Goal: Transaction & Acquisition: Purchase product/service

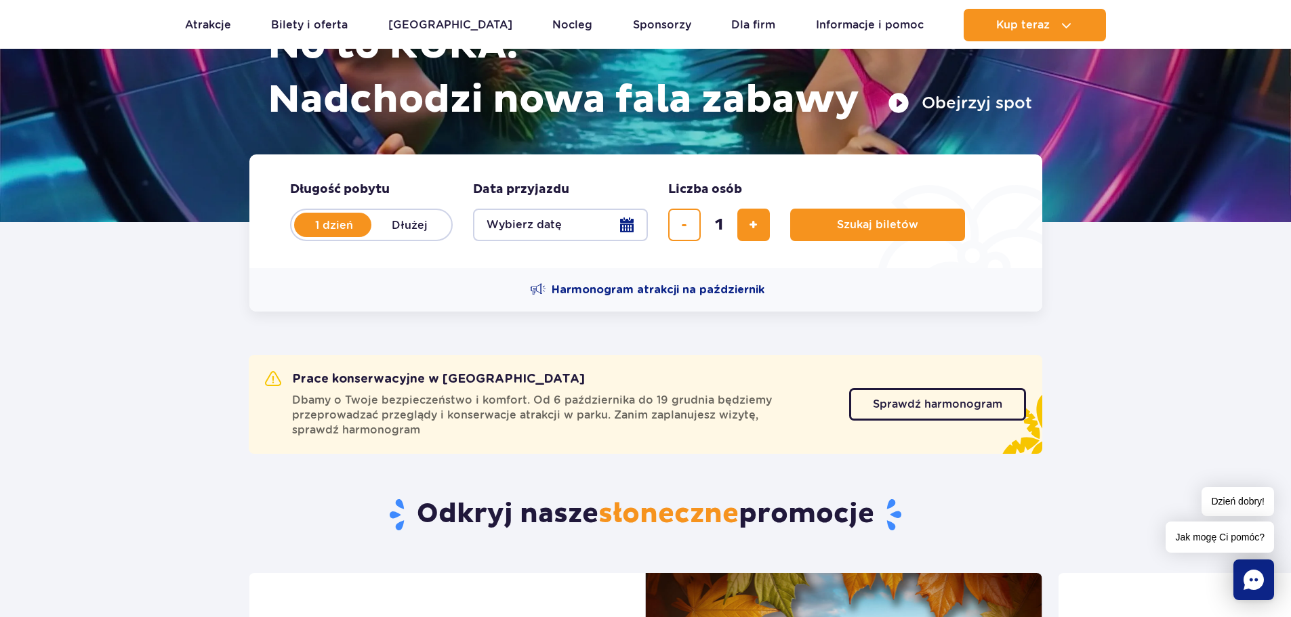
click at [623, 222] on button "Wybierz datę" at bounding box center [560, 225] width 175 height 33
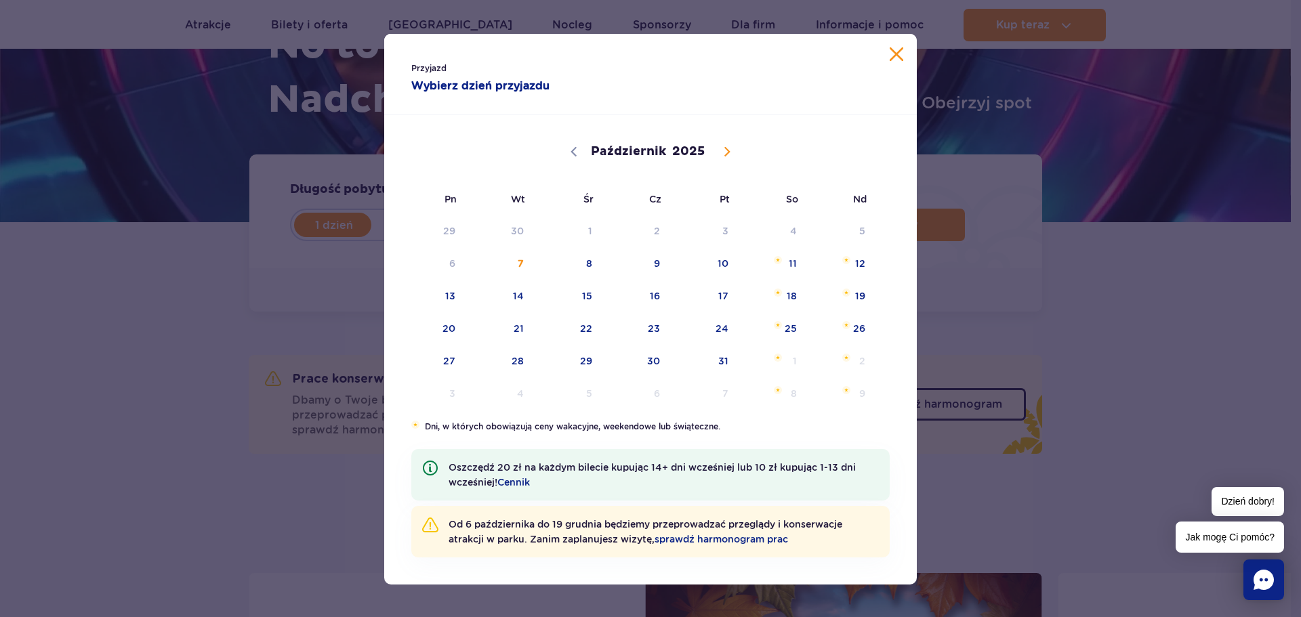
click at [722, 148] on icon at bounding box center [726, 151] width 9 height 9
select select "10"
click at [443, 297] on span "10" at bounding box center [432, 296] width 68 height 31
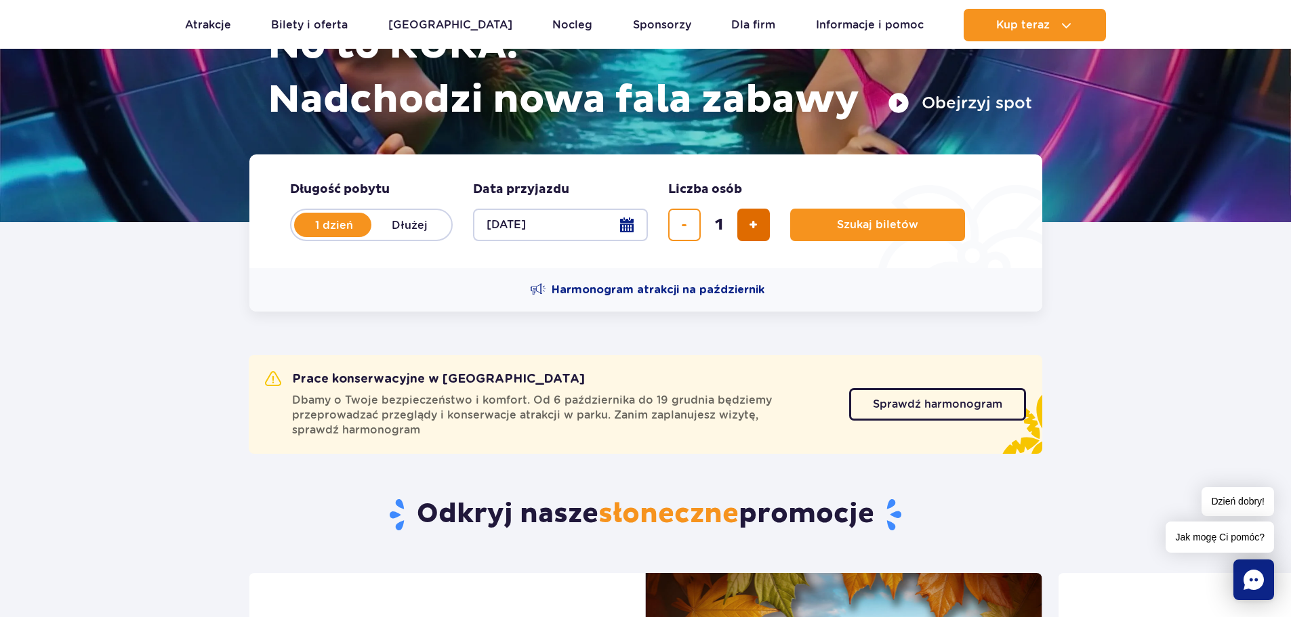
click at [751, 225] on span "dodaj bilet" at bounding box center [753, 225] width 9 height 0
type input "3"
click at [876, 232] on button "Szukaj biletów" at bounding box center [877, 225] width 175 height 33
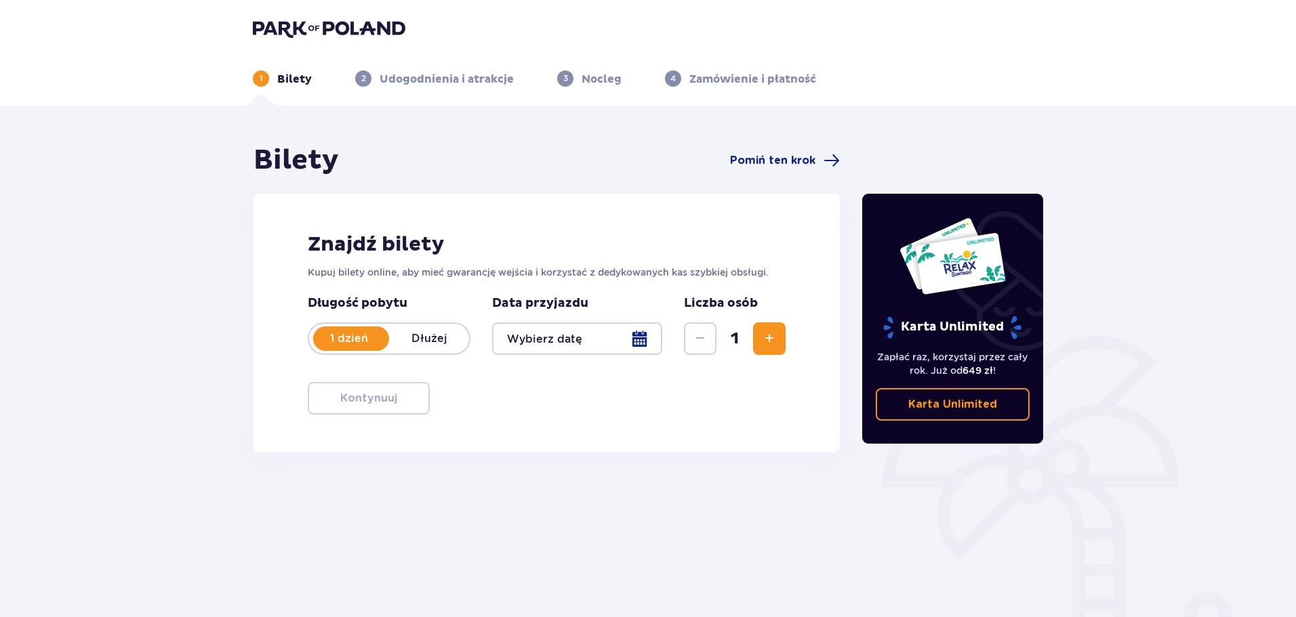
type input "[DATE]"
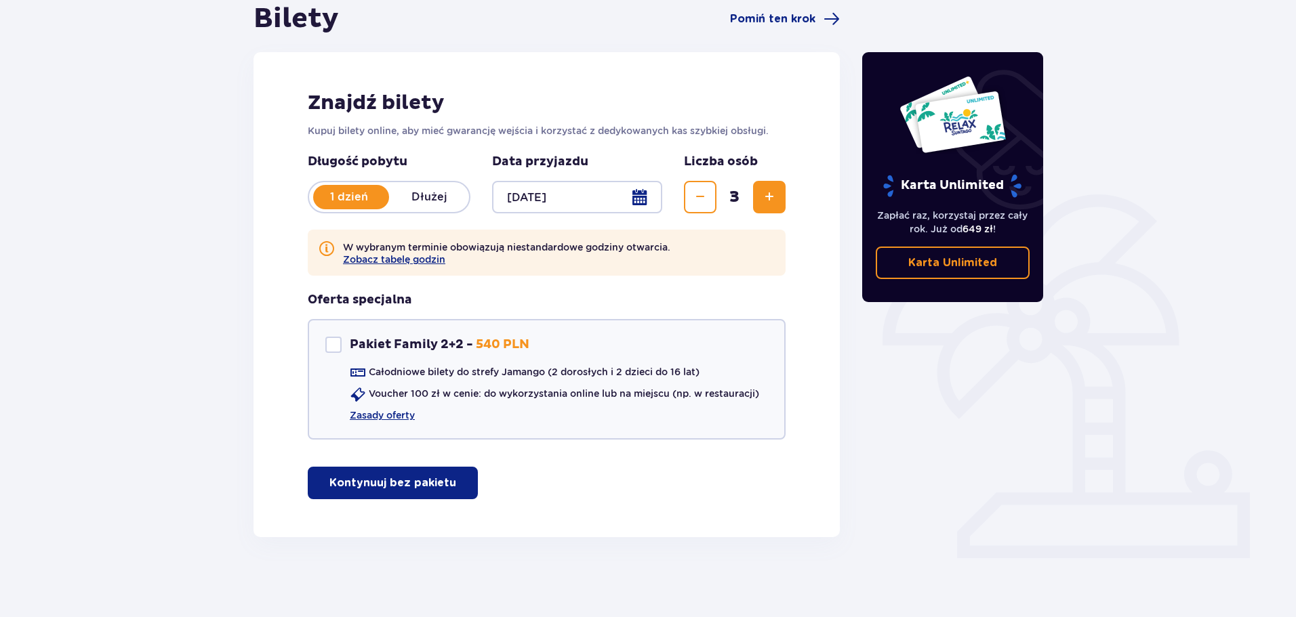
scroll to position [143, 0]
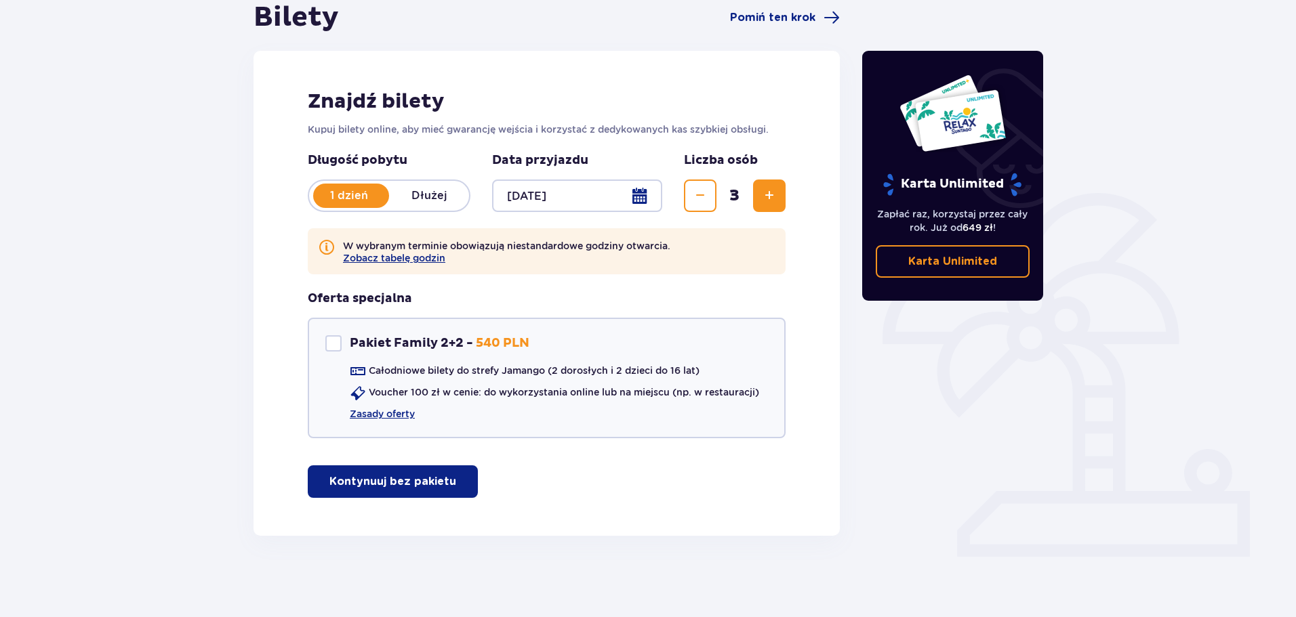
click at [393, 489] on p "Kontynuuj bez pakietu" at bounding box center [392, 481] width 127 height 15
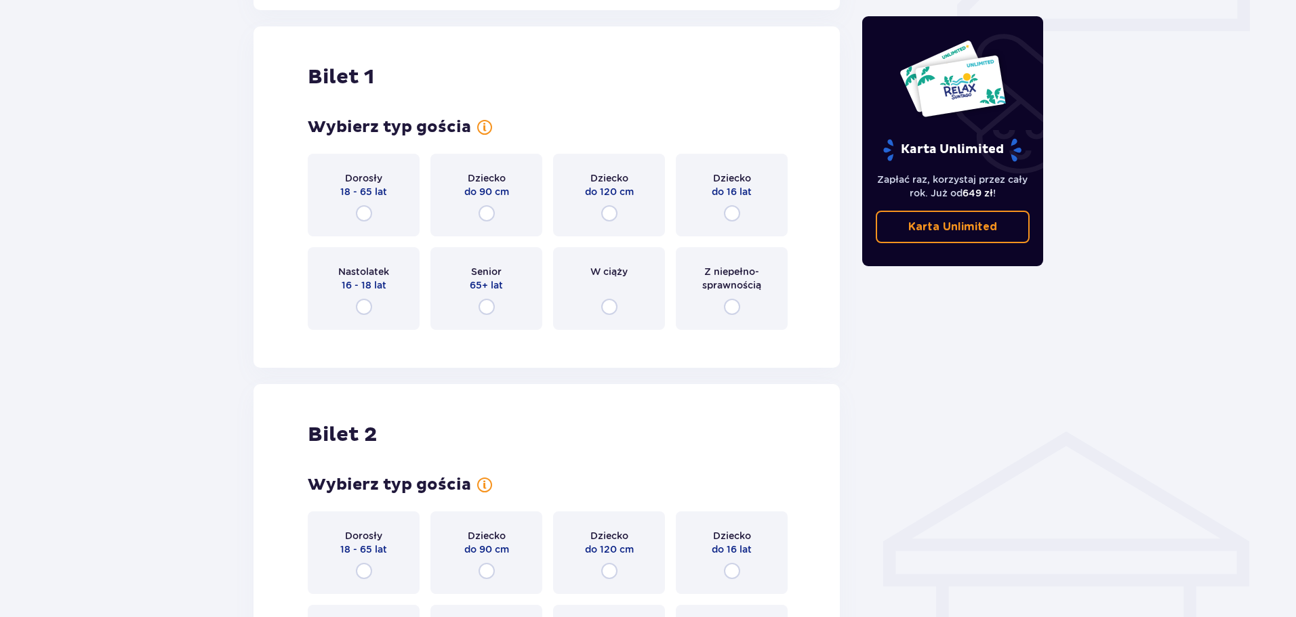
scroll to position [679, 0]
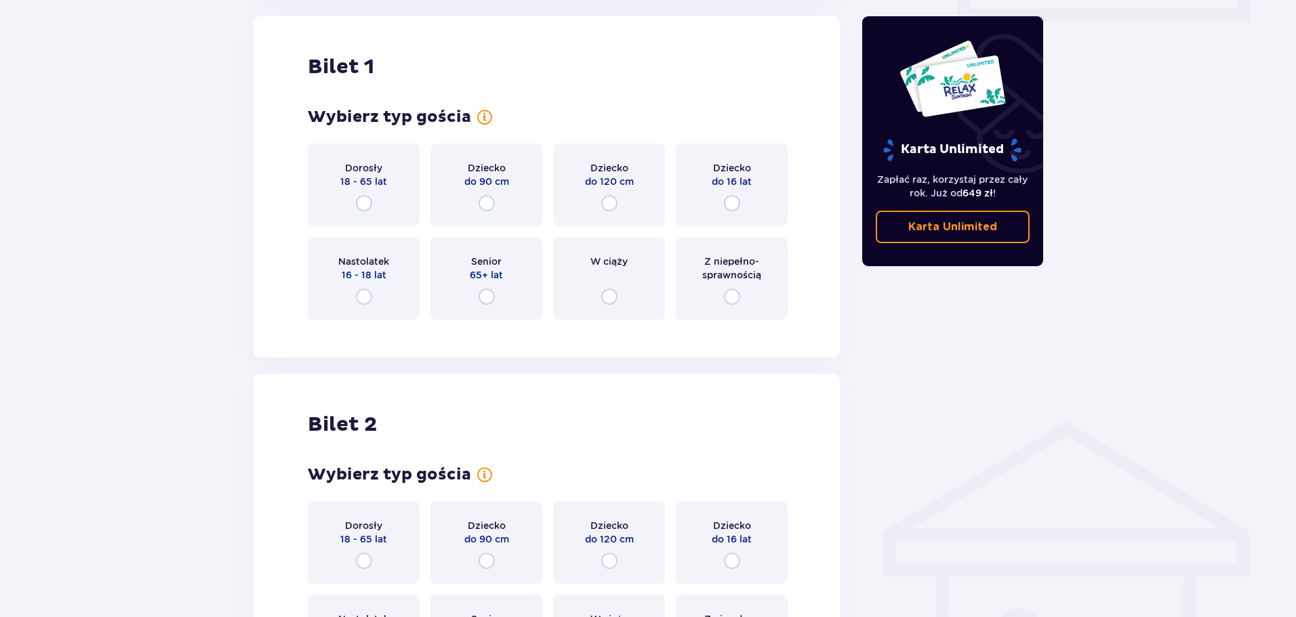
click at [365, 206] on input "radio" at bounding box center [364, 203] width 16 height 16
radio input "true"
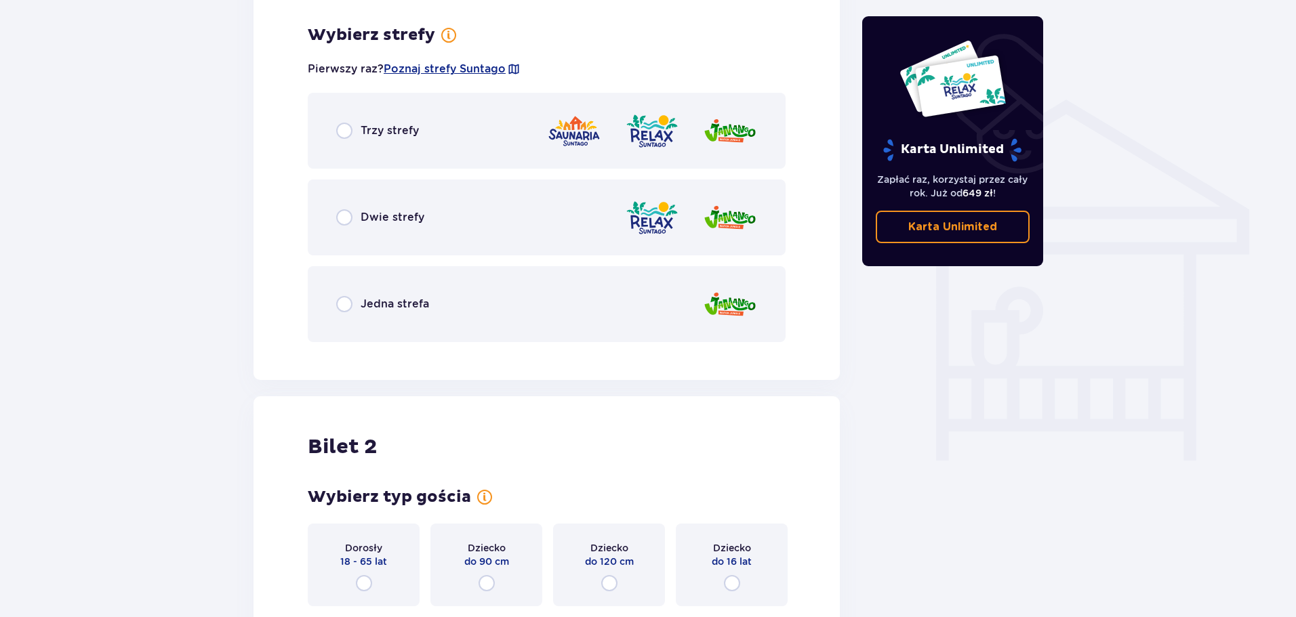
scroll to position [1010, 0]
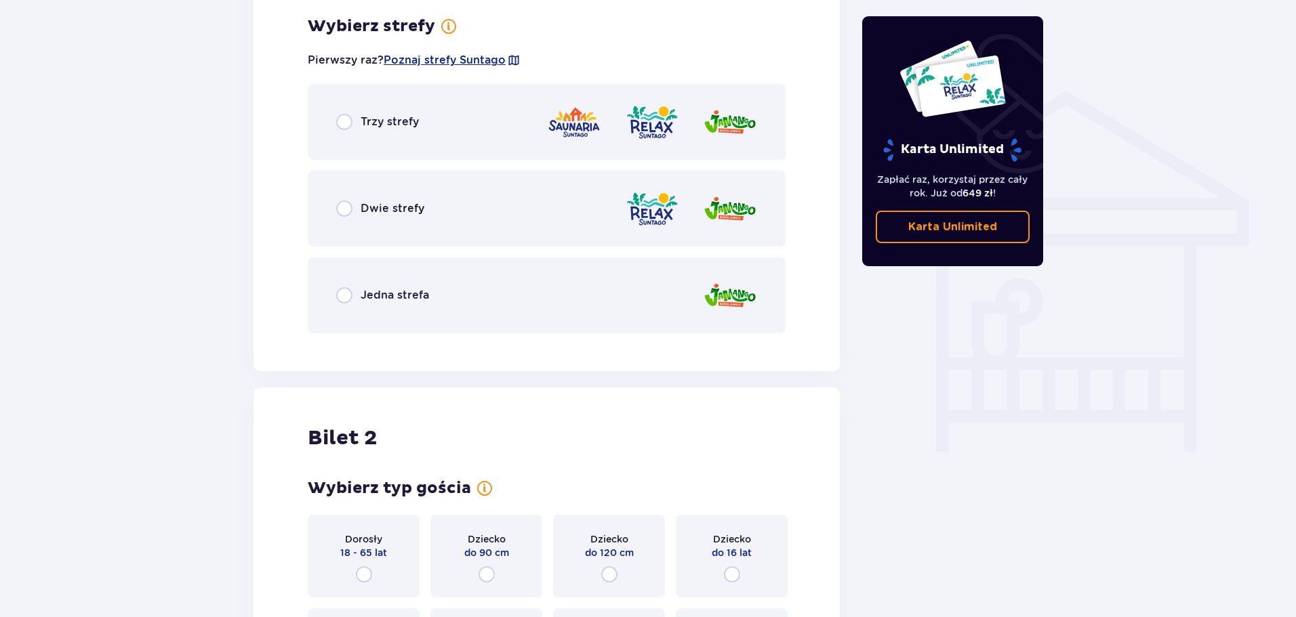
click at [344, 206] on input "radio" at bounding box center [344, 209] width 16 height 16
radio input "true"
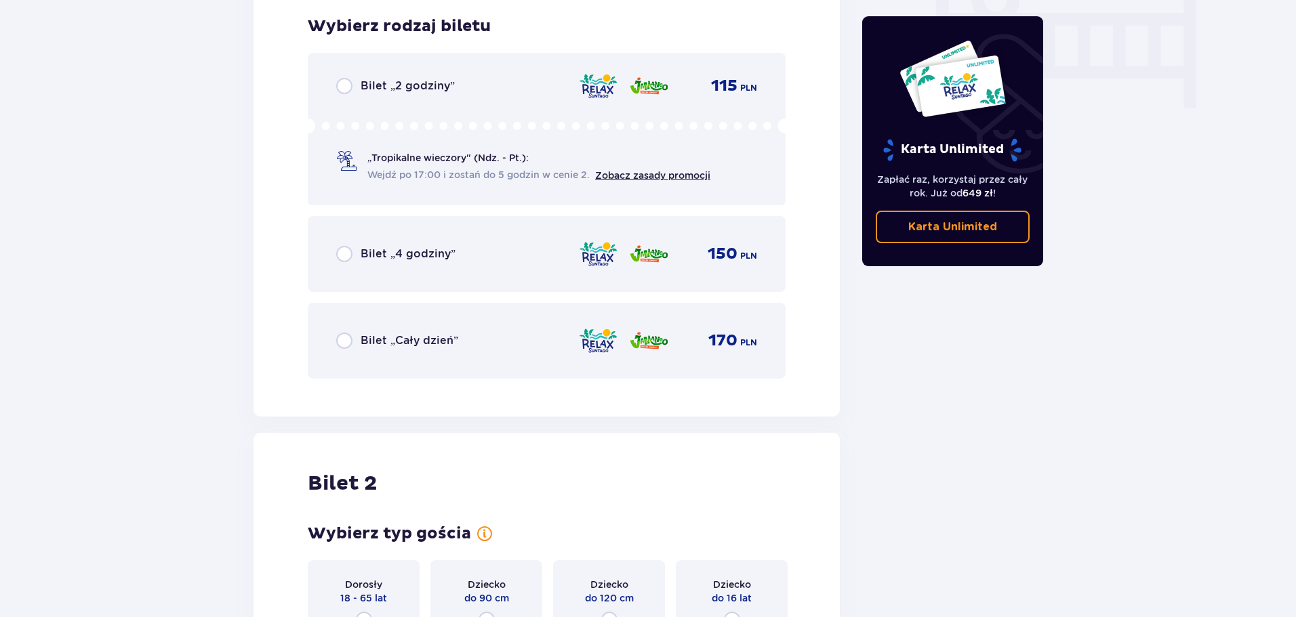
scroll to position [1286, 0]
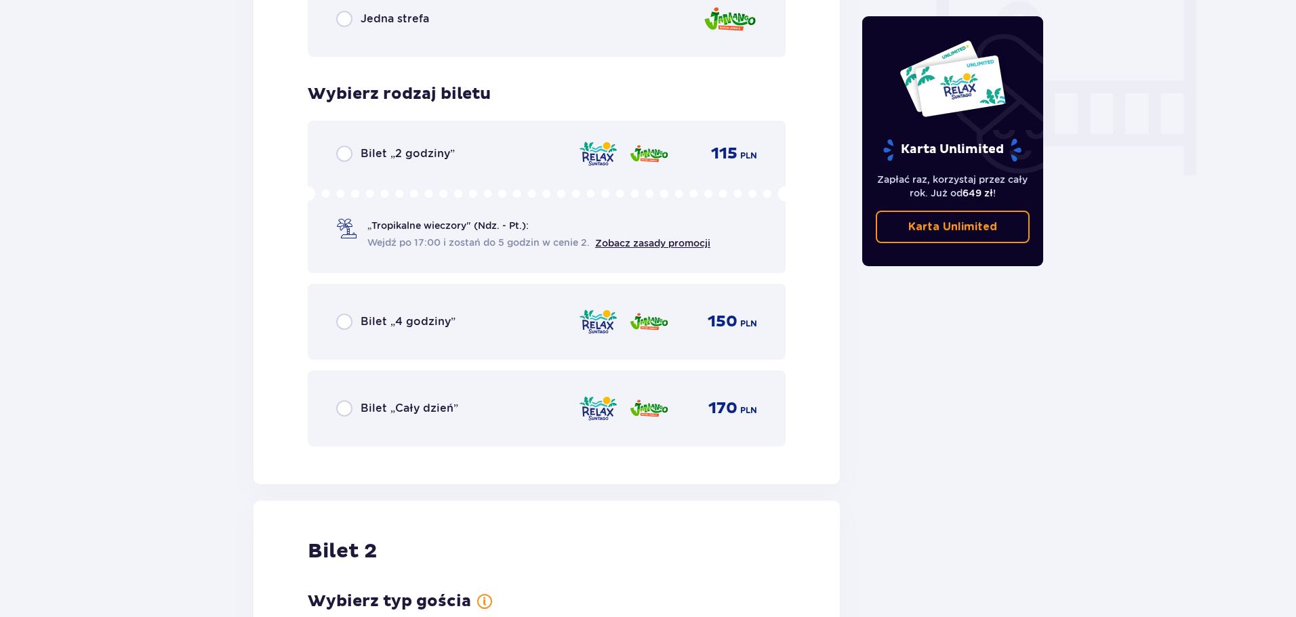
click at [347, 314] on input "radio" at bounding box center [344, 322] width 16 height 16
radio input "true"
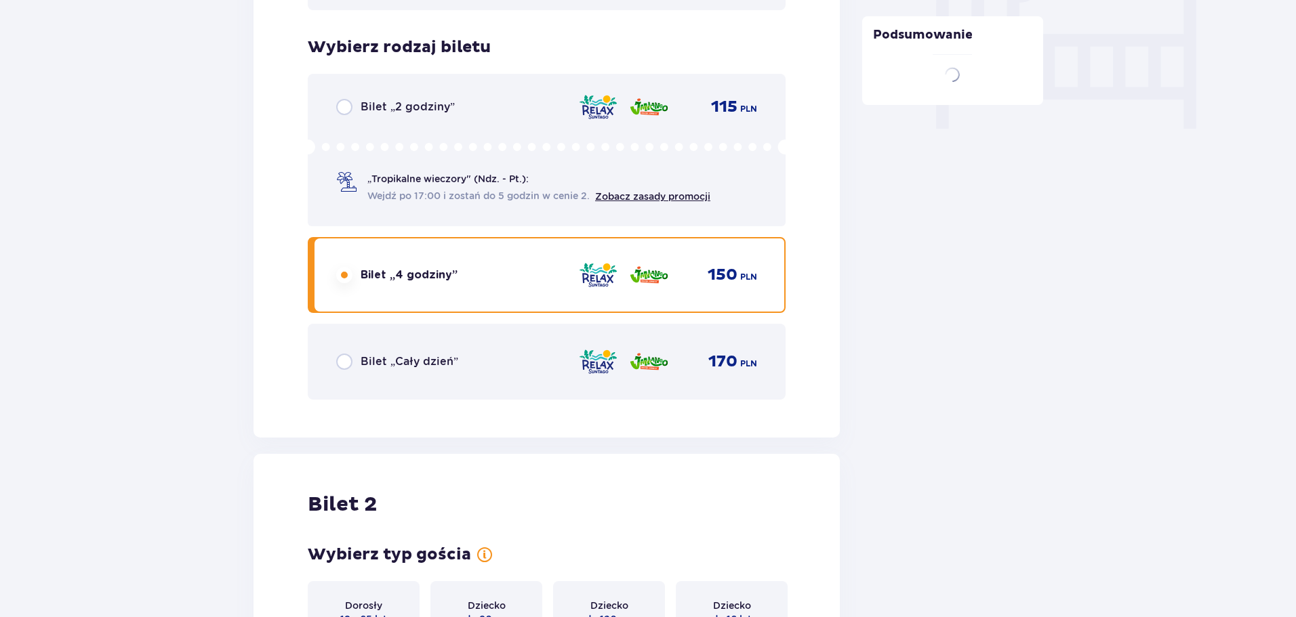
scroll to position [1771, 0]
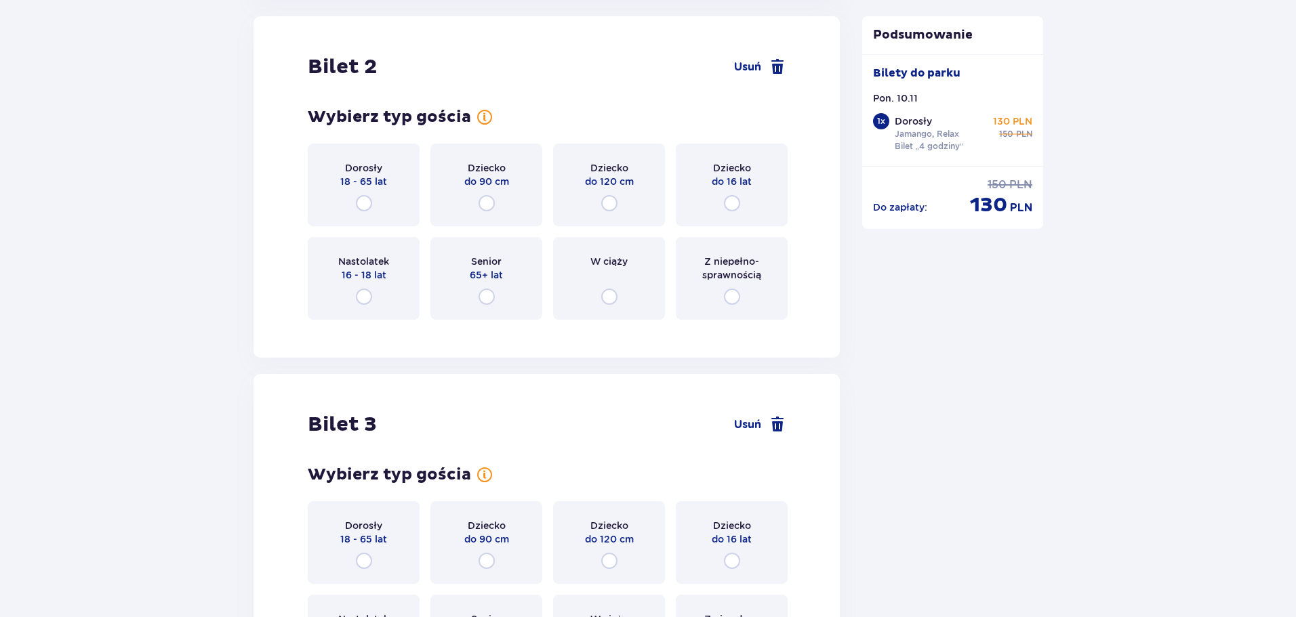
click at [366, 197] on input "radio" at bounding box center [364, 203] width 16 height 16
radio input "true"
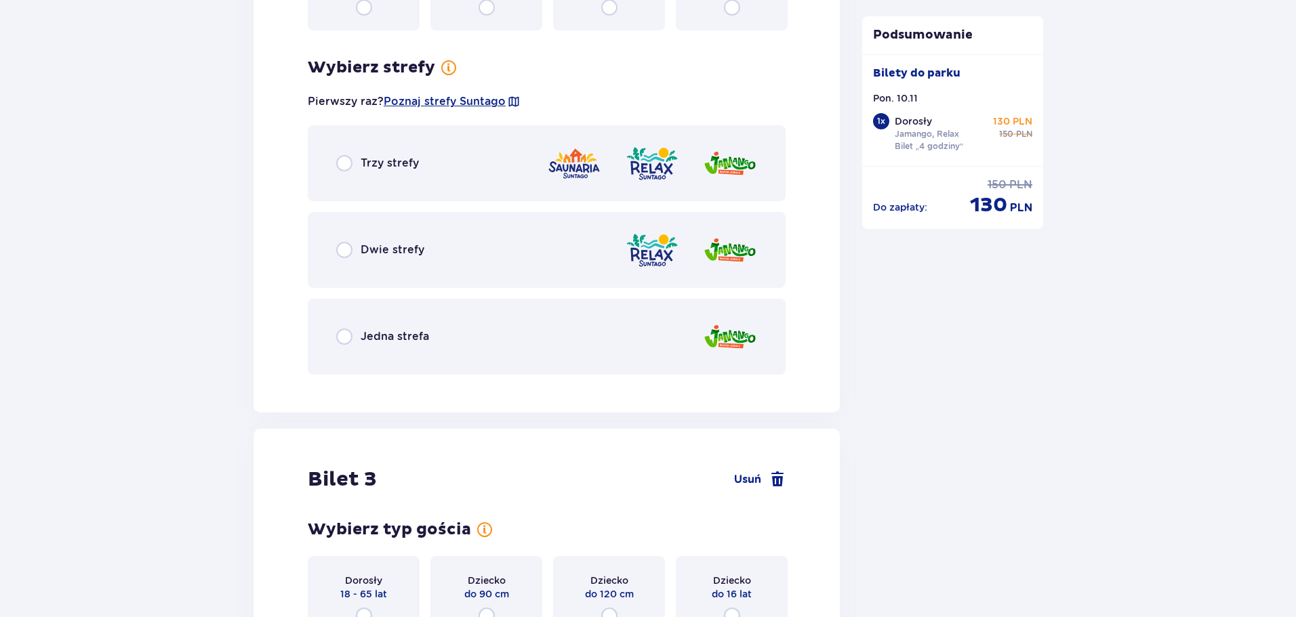
scroll to position [2101, 0]
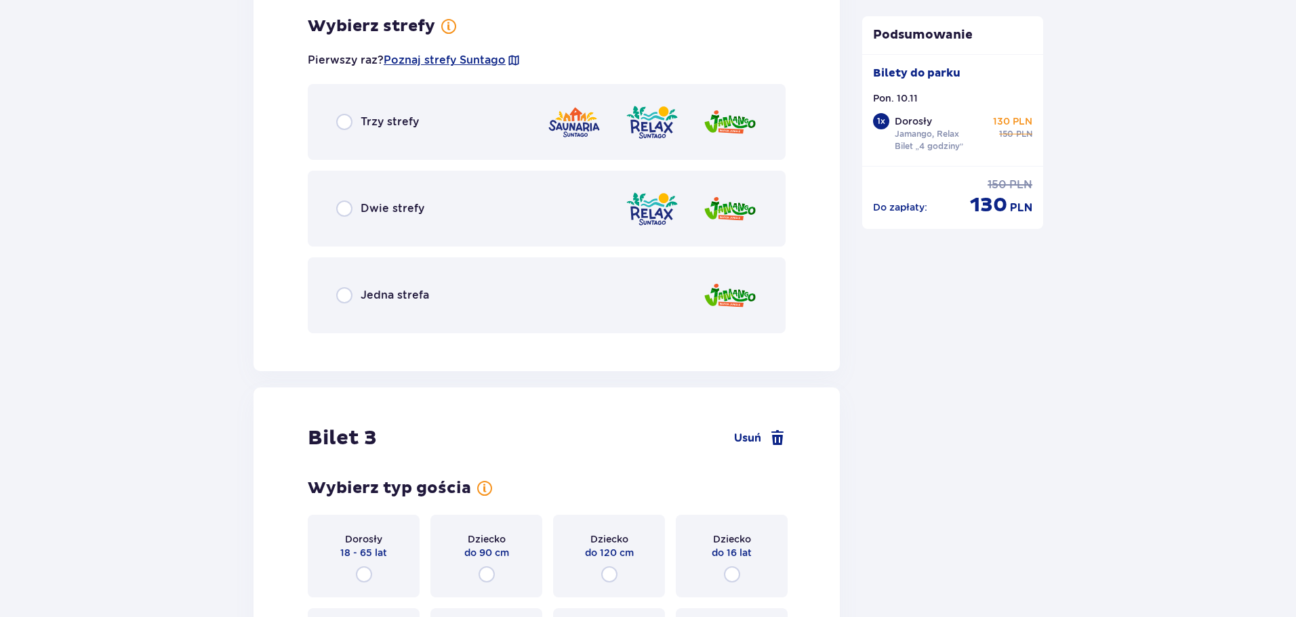
click at [342, 209] on input "radio" at bounding box center [344, 209] width 16 height 16
radio input "true"
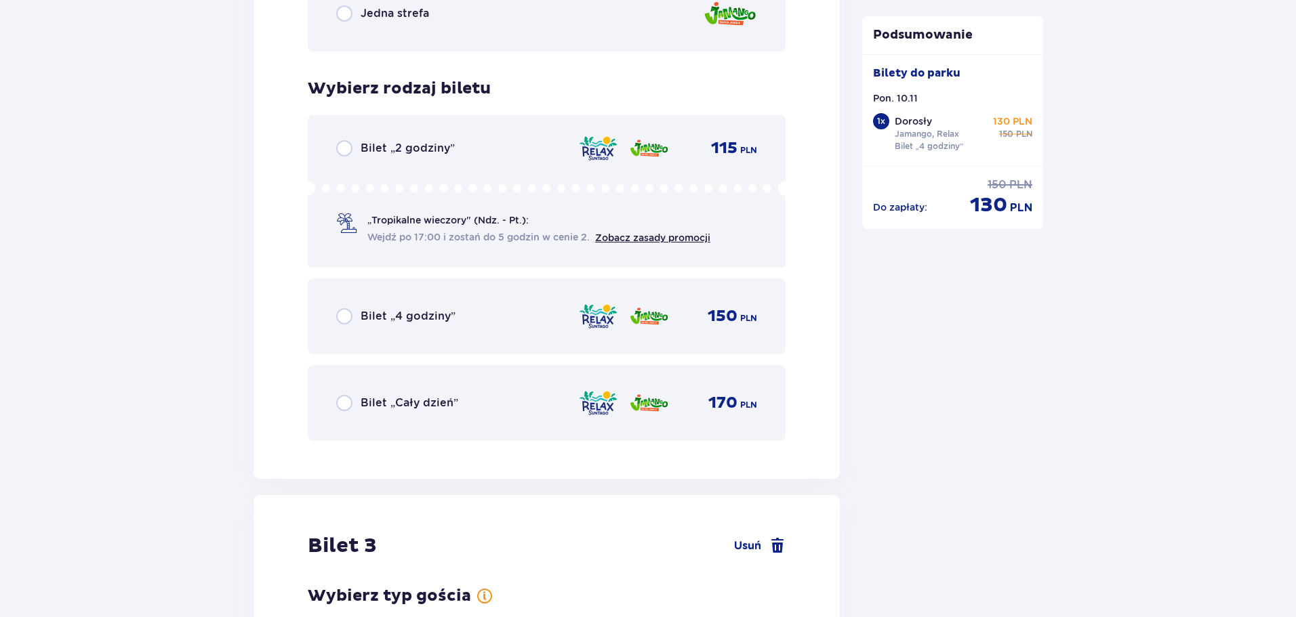
scroll to position [2446, 0]
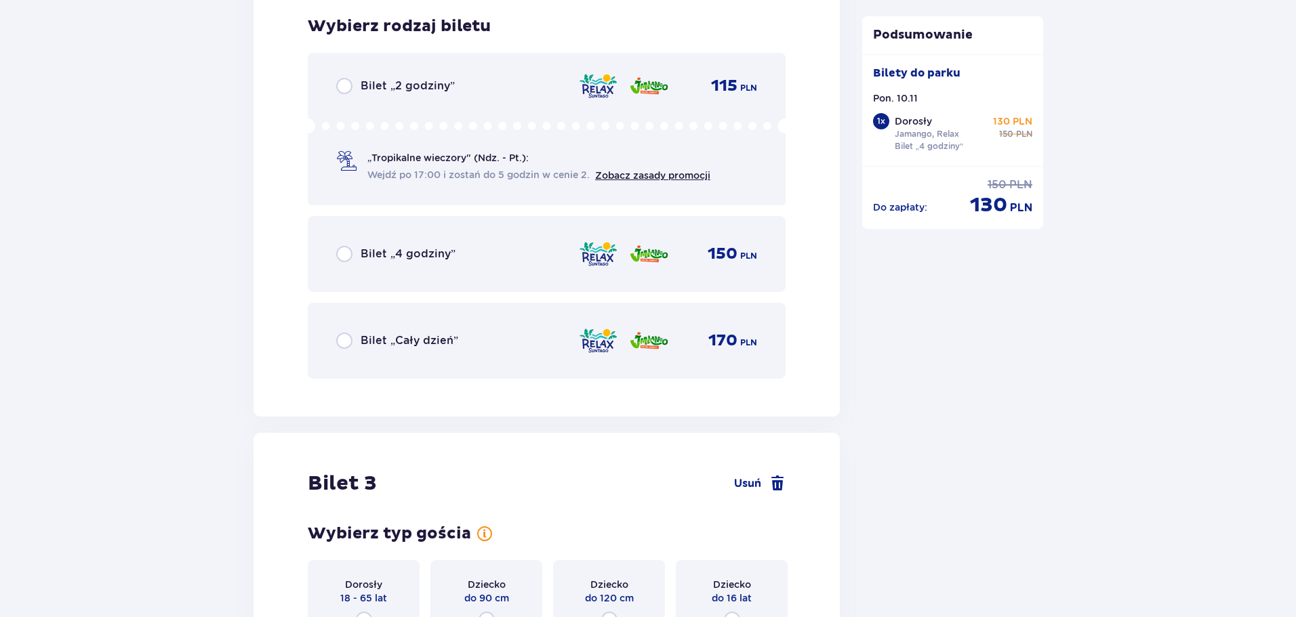
click at [345, 251] on input "radio" at bounding box center [344, 254] width 16 height 16
radio input "true"
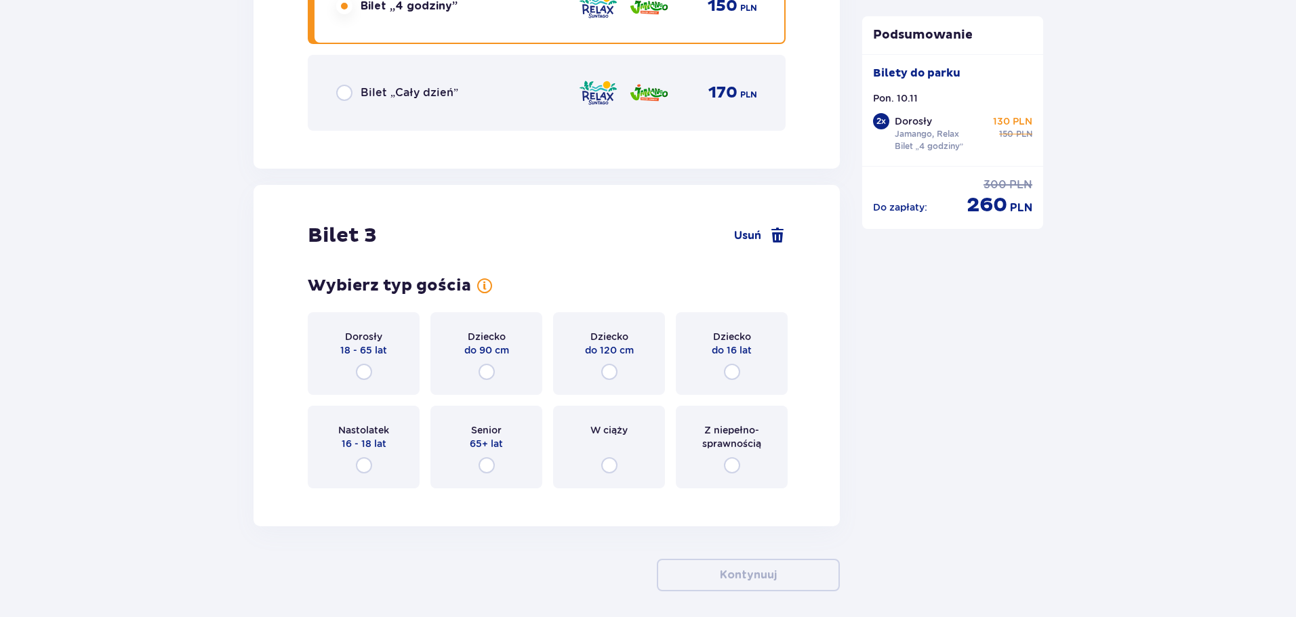
scroll to position [2749, 0]
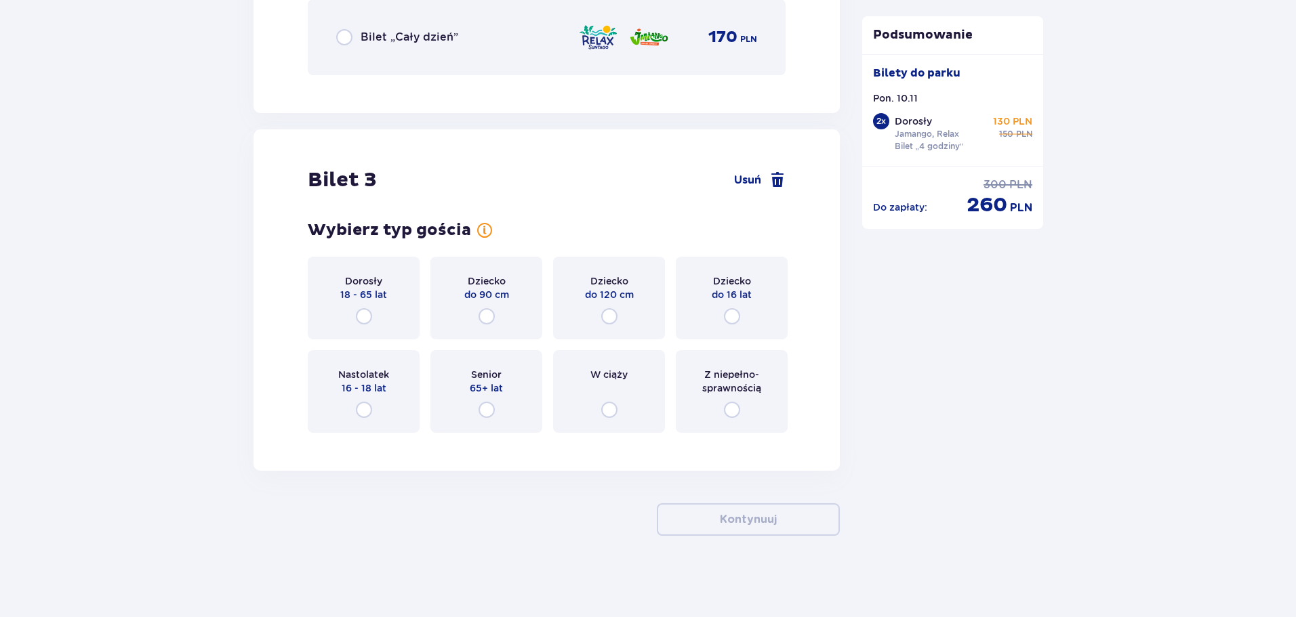
click at [616, 310] on input "radio" at bounding box center [609, 316] width 16 height 16
radio input "true"
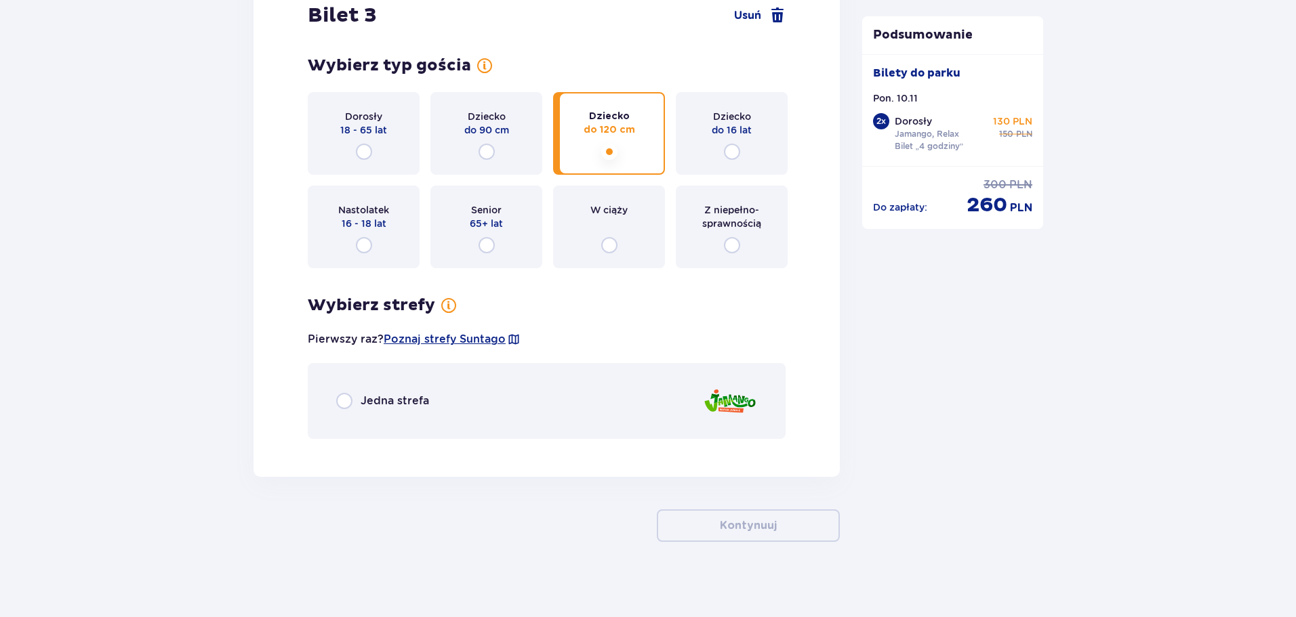
scroll to position [2920, 0]
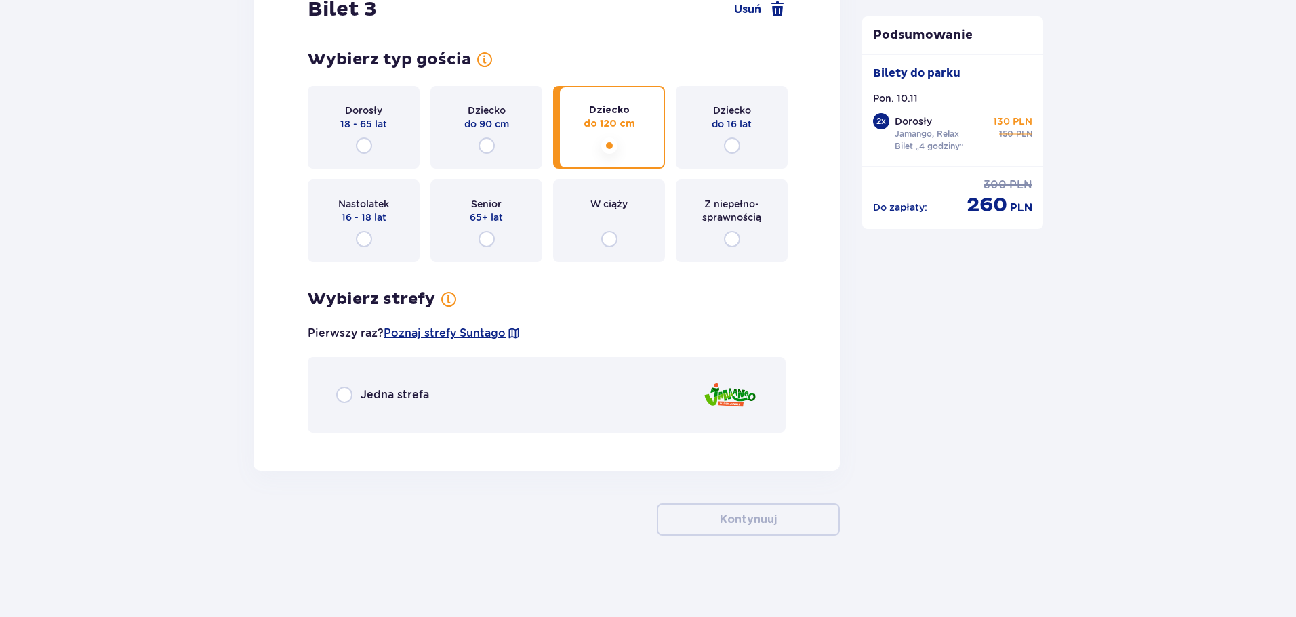
click at [336, 392] on input "radio" at bounding box center [344, 395] width 16 height 16
radio input "true"
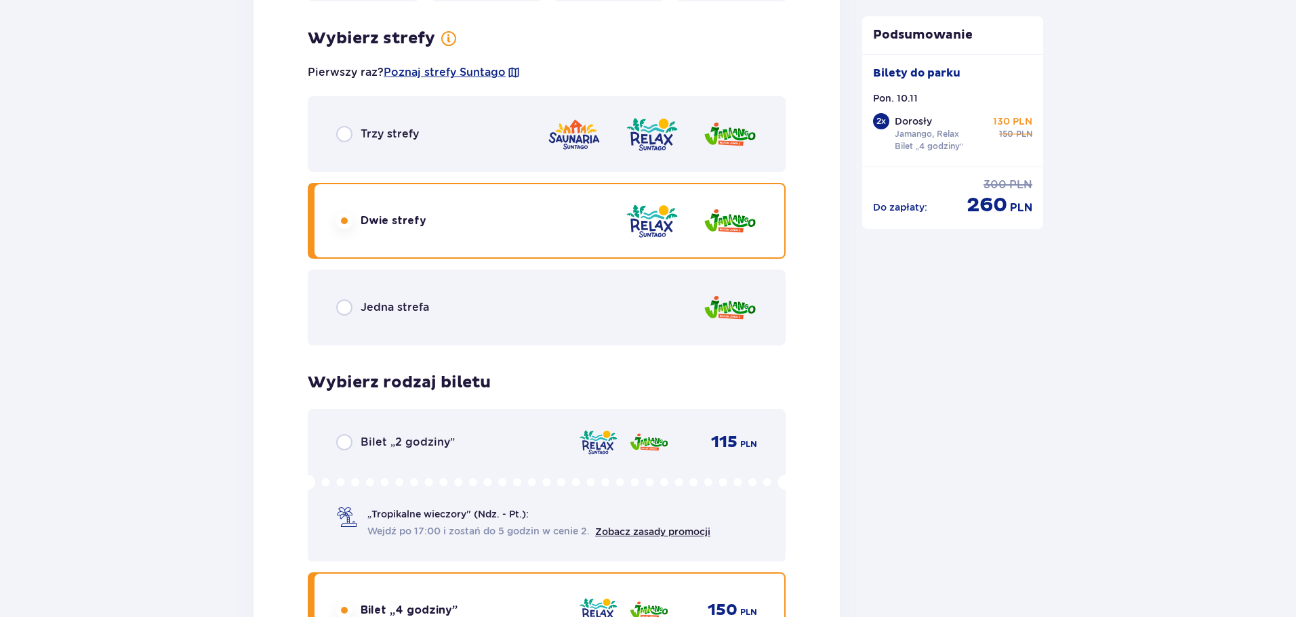
scroll to position [2022, 0]
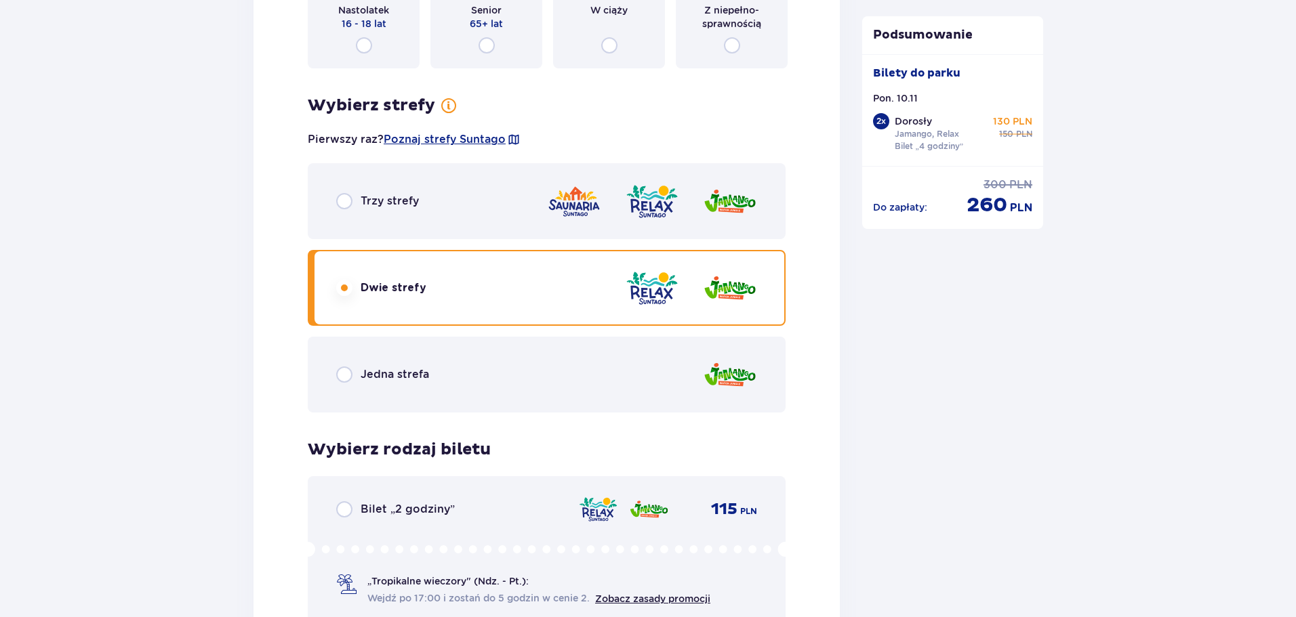
click at [346, 373] on input "radio" at bounding box center [344, 375] width 16 height 16
radio input "true"
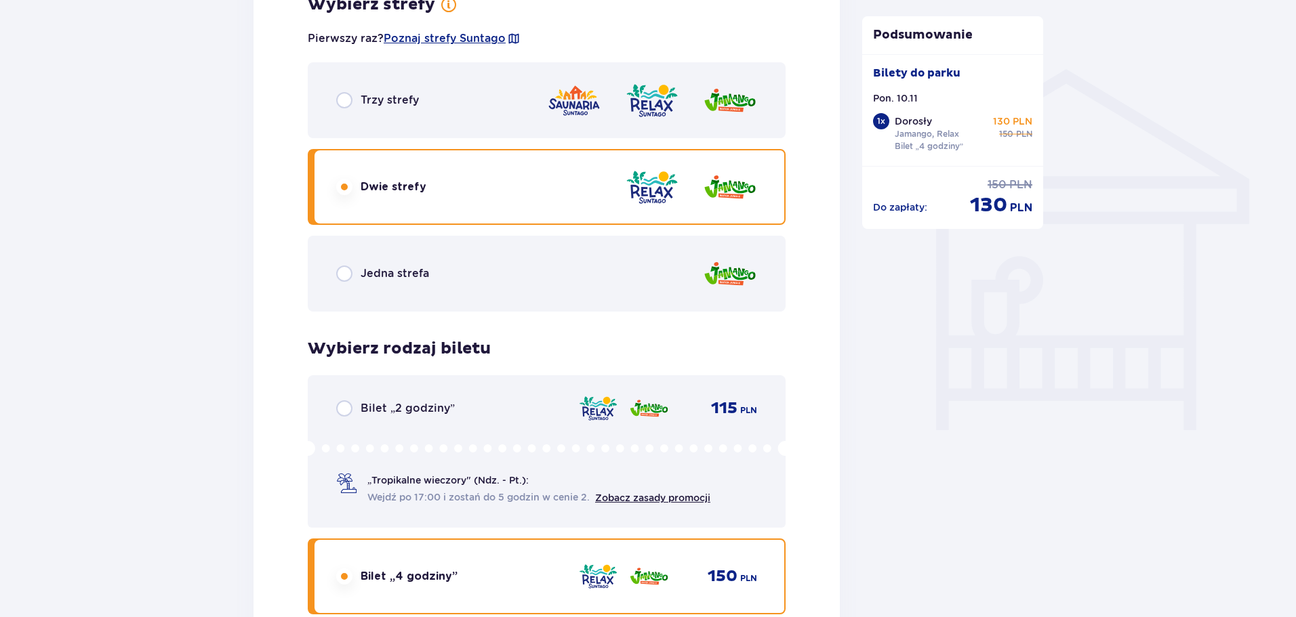
scroll to position [1024, 0]
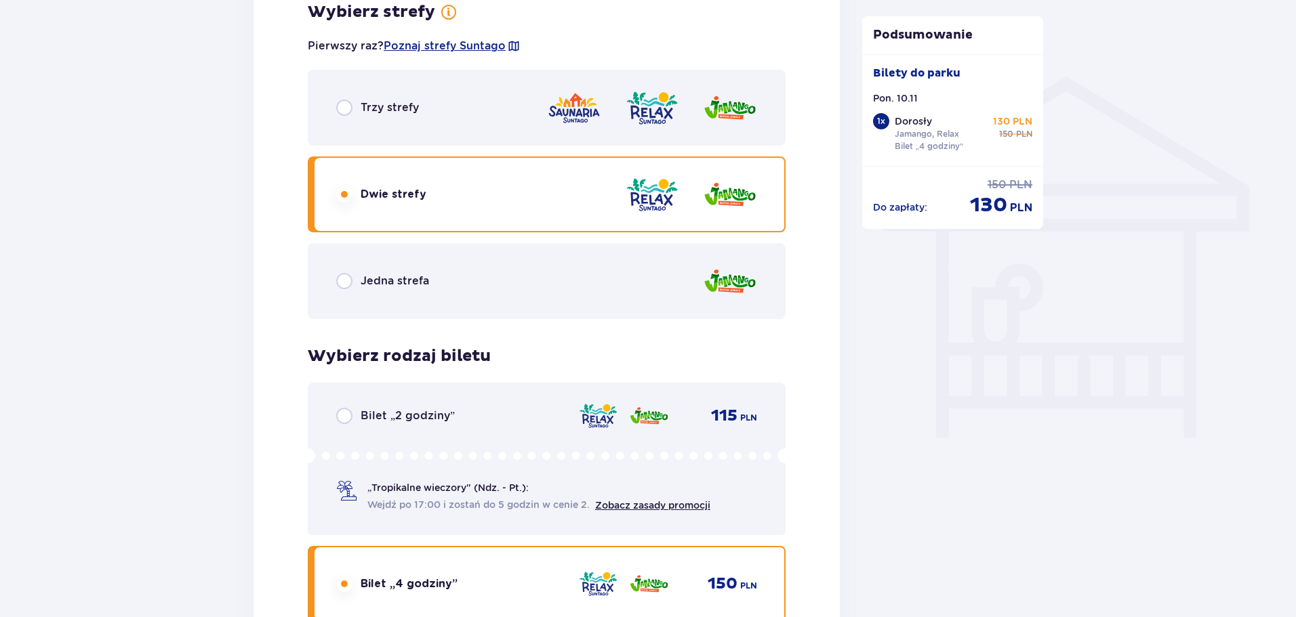
click at [346, 287] on input "radio" at bounding box center [344, 281] width 16 height 16
radio input "true"
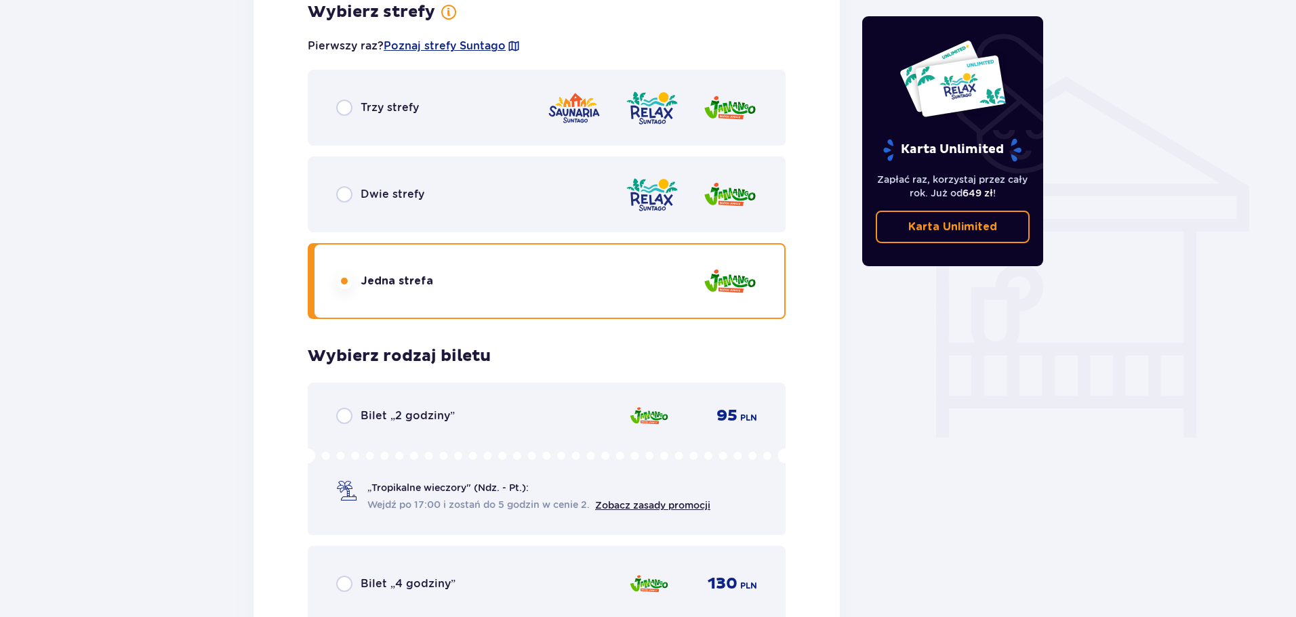
scroll to position [1363, 0]
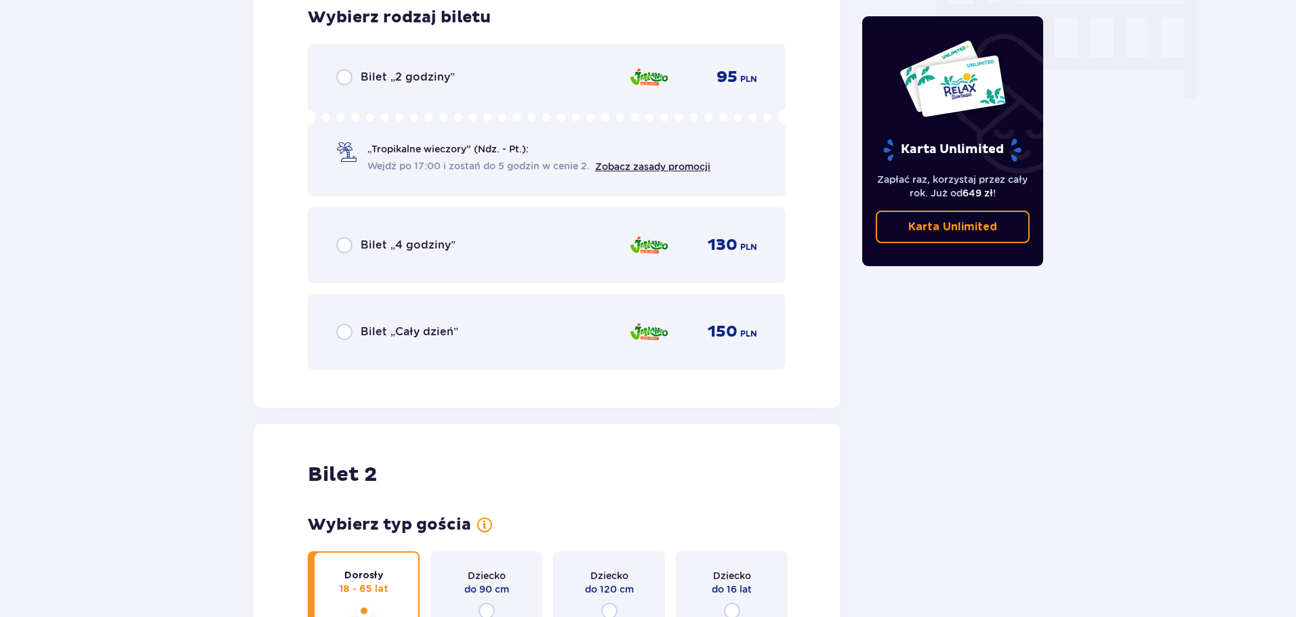
click at [340, 328] on input "radio" at bounding box center [344, 332] width 16 height 16
radio input "true"
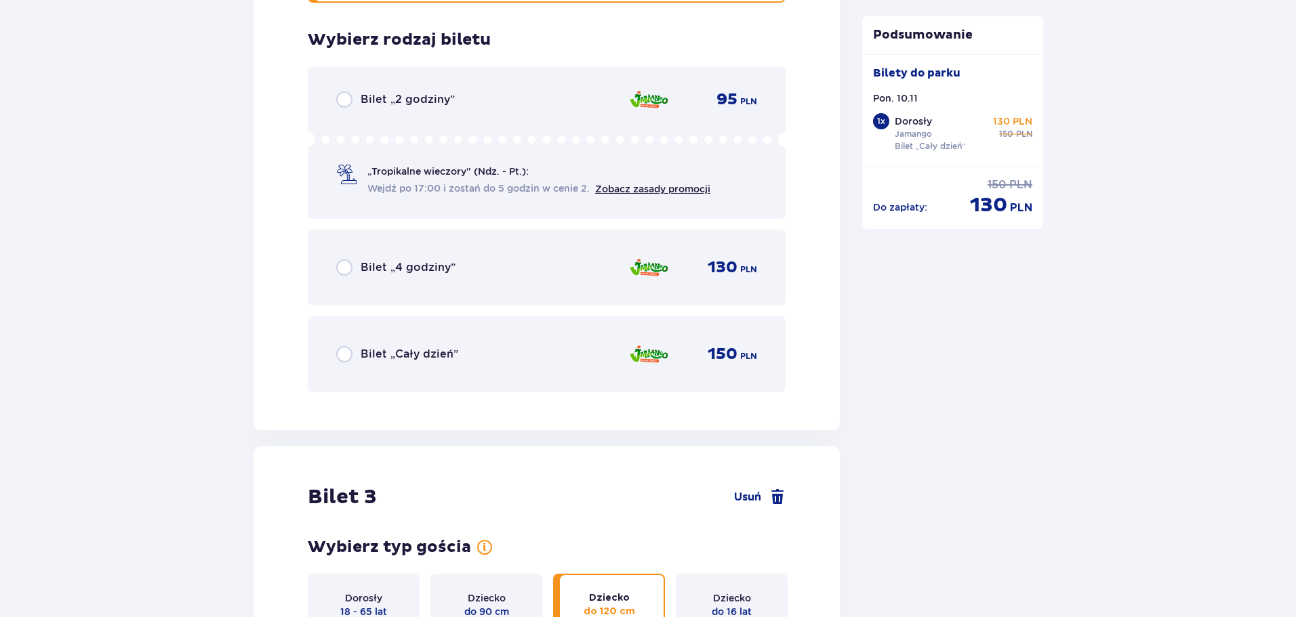
scroll to position [2448, 0]
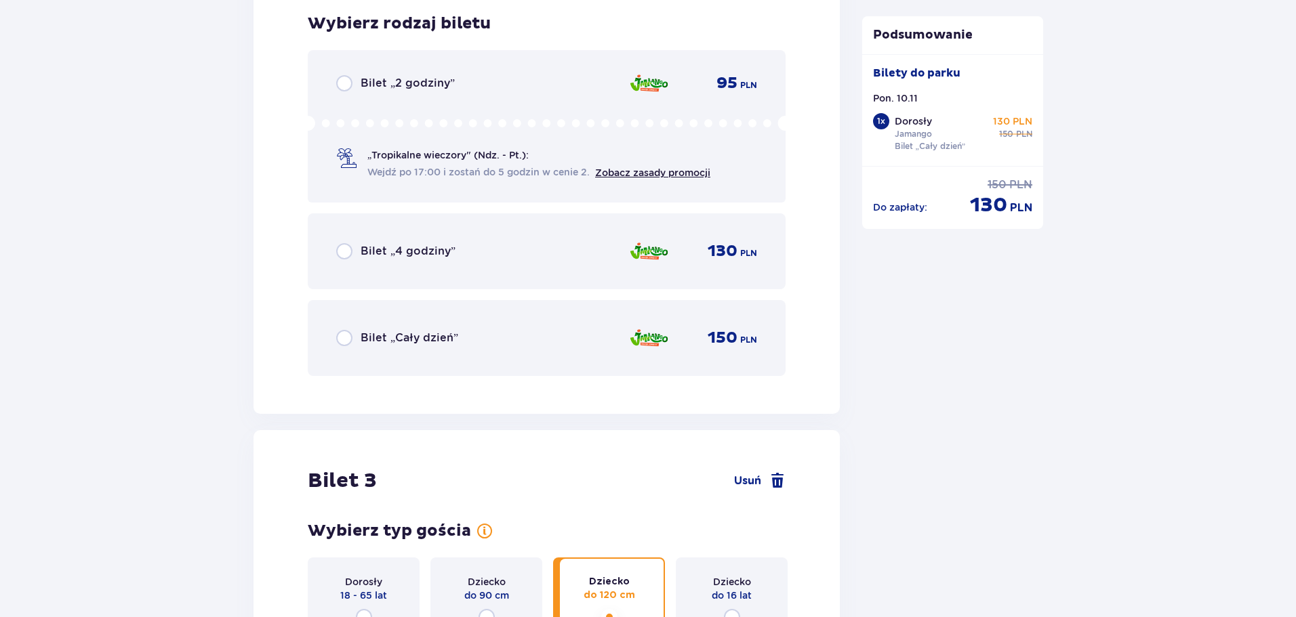
click at [345, 343] on input "radio" at bounding box center [344, 338] width 16 height 16
radio input "true"
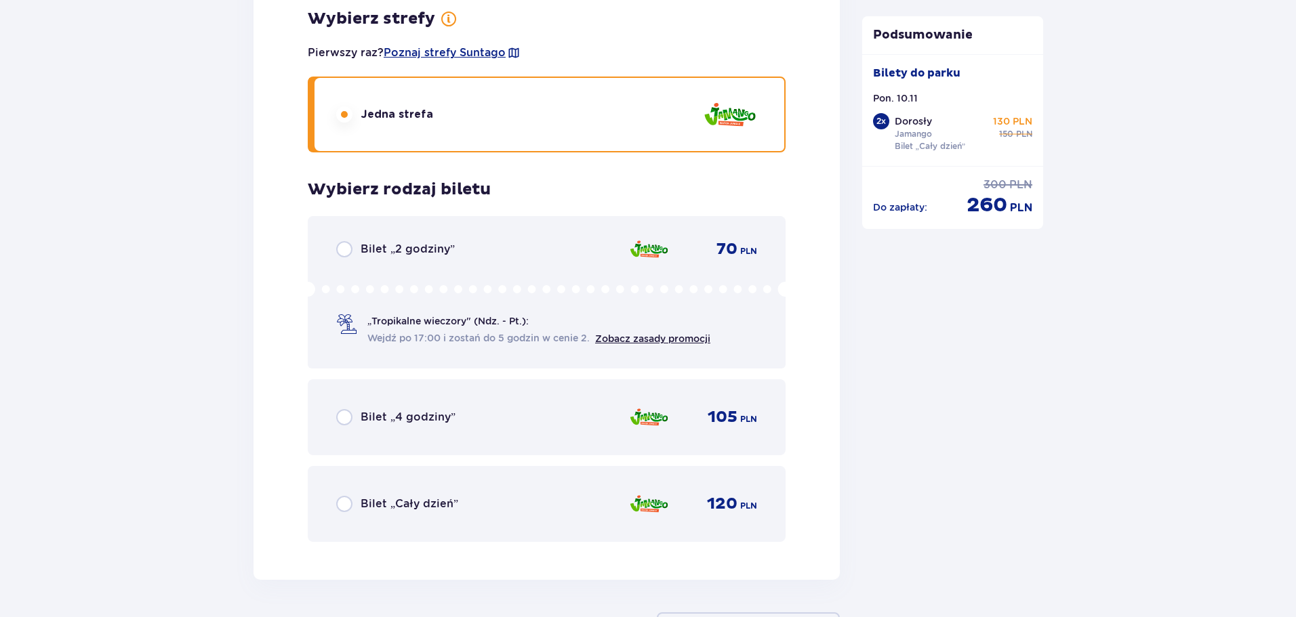
scroll to position [3201, 0]
click at [346, 419] on input "radio" at bounding box center [344, 417] width 16 height 16
radio input "true"
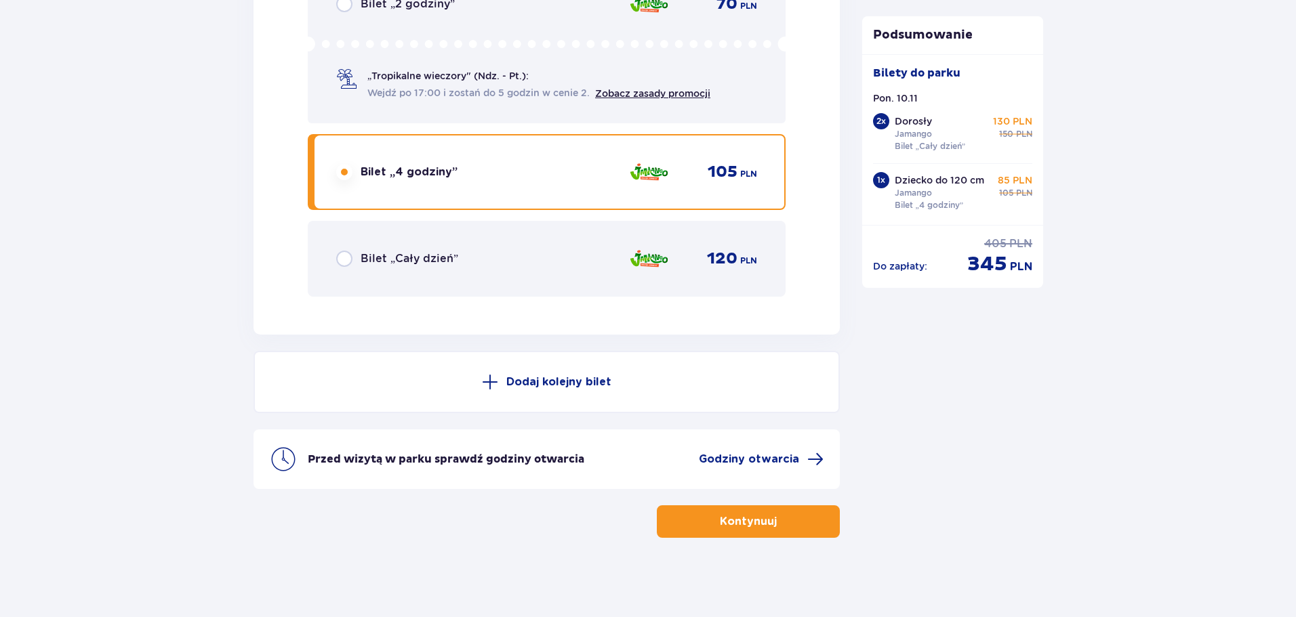
scroll to position [3448, 0]
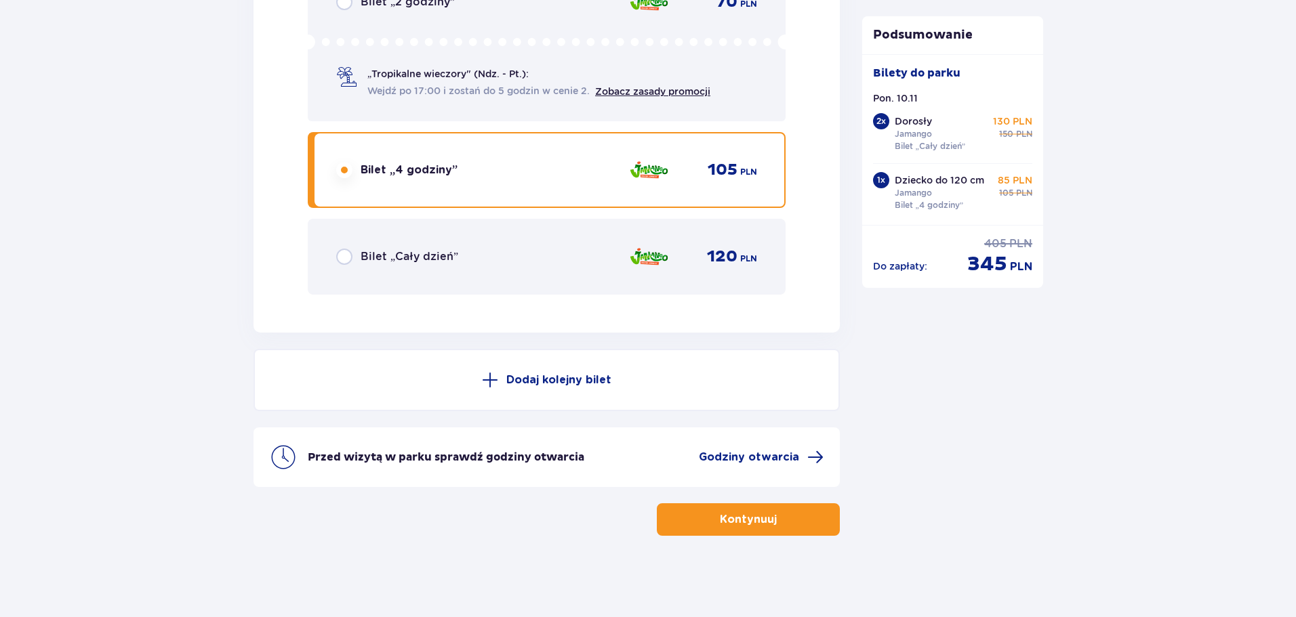
click at [746, 510] on button "Kontynuuj" at bounding box center [748, 519] width 183 height 33
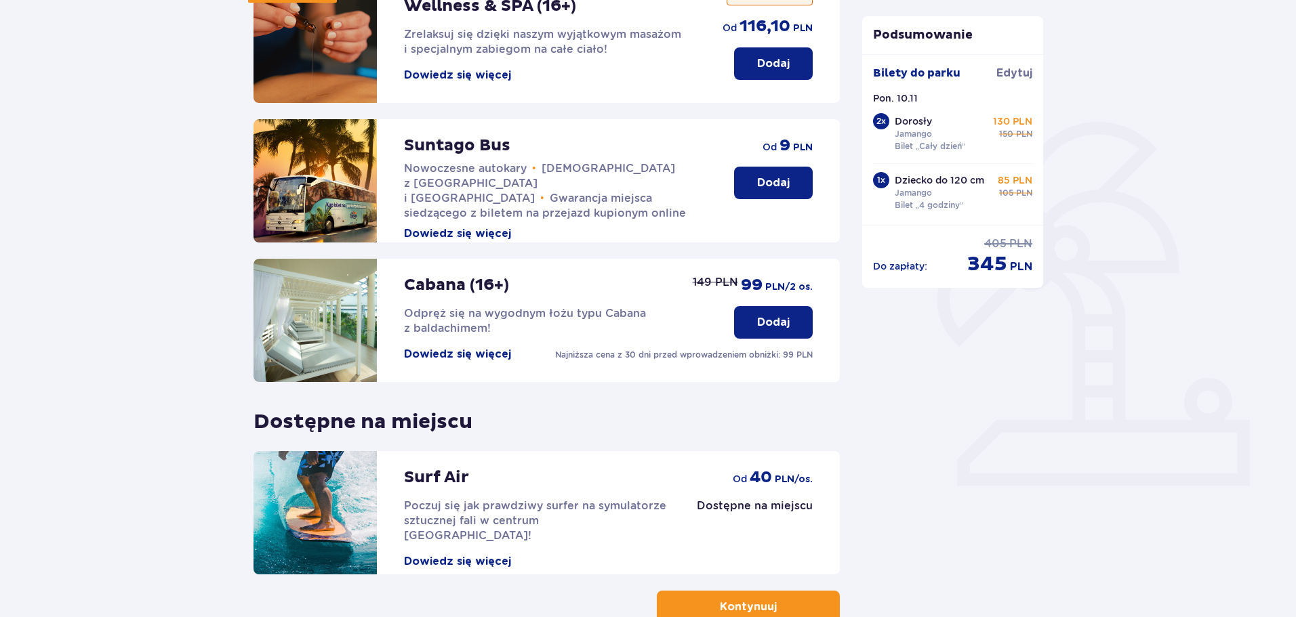
scroll to position [302, 0]
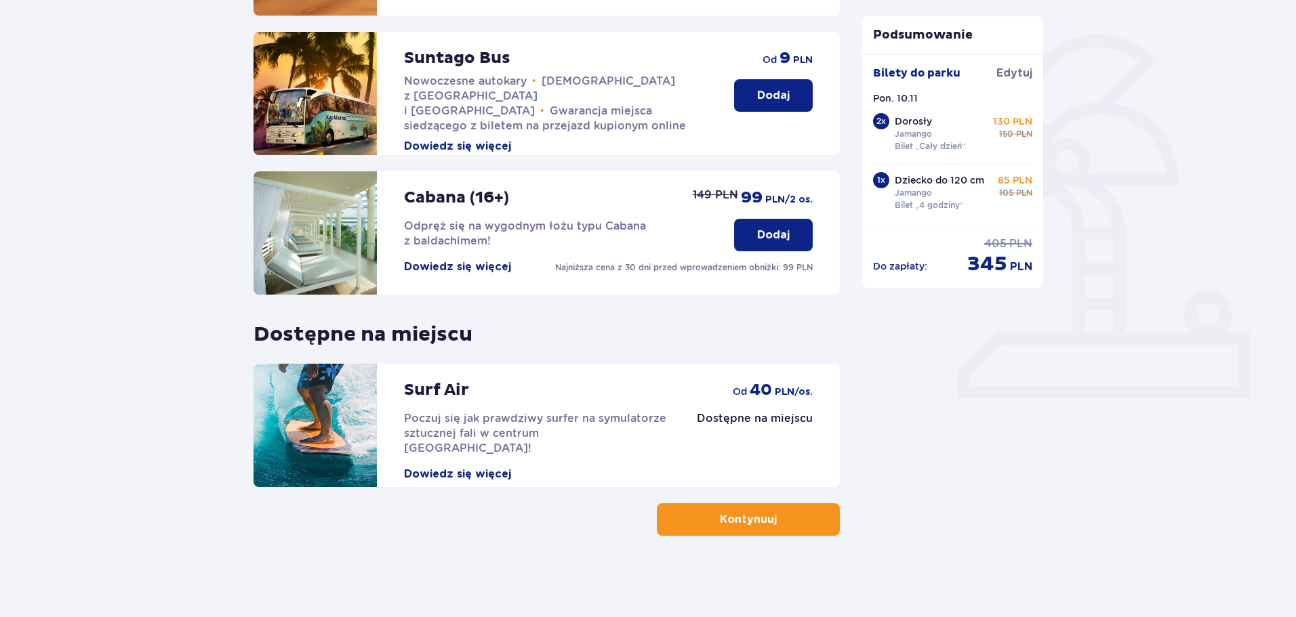
click at [695, 518] on button "Kontynuuj" at bounding box center [748, 519] width 183 height 33
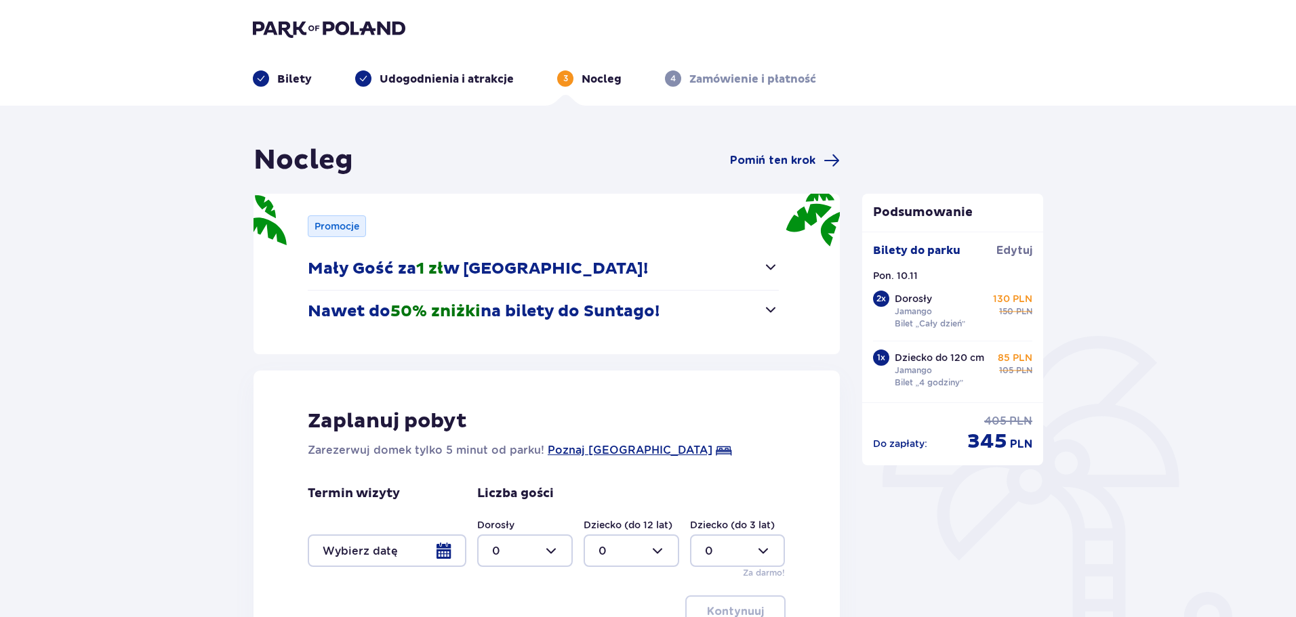
drag, startPoint x: 424, startPoint y: 314, endPoint x: 197, endPoint y: 383, distance: 237.3
click at [197, 382] on div "Nocleg Pomiń ten krok Promocje Mały Gość za 1 zł w Suntago Village! Noc za złot…" at bounding box center [648, 451] width 1296 height 691
click at [197, 384] on div "Nocleg Pomiń ten krok Promocje Mały Gość za 1 zł w Suntago Village! Noc za złot…" at bounding box center [648, 451] width 1296 height 691
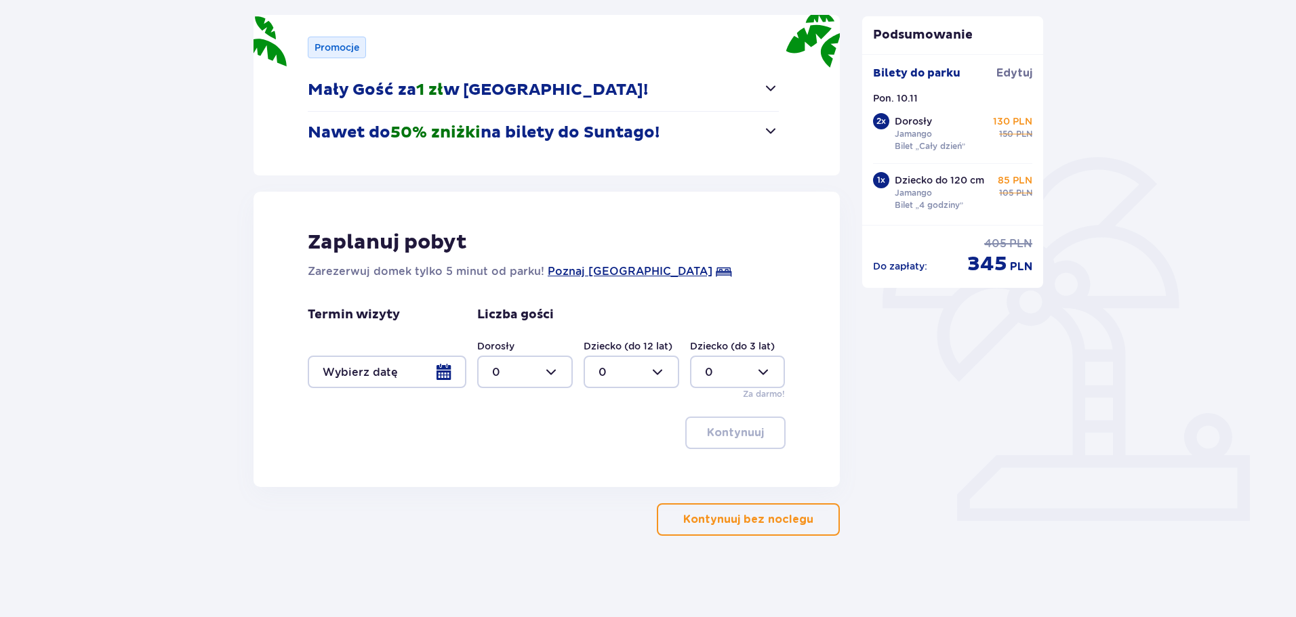
click at [695, 522] on p "Kontynuuj bez noclegu" at bounding box center [748, 519] width 130 height 15
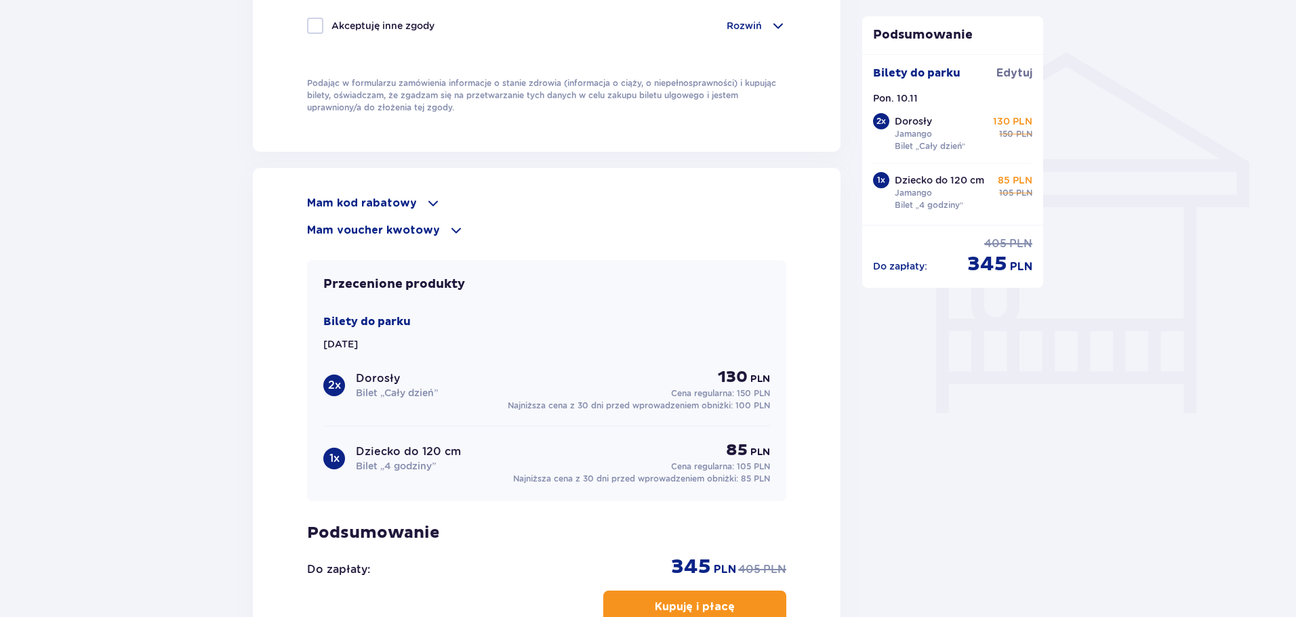
scroll to position [1047, 0]
click at [357, 203] on p "Mam kod rabatowy" at bounding box center [362, 204] width 110 height 15
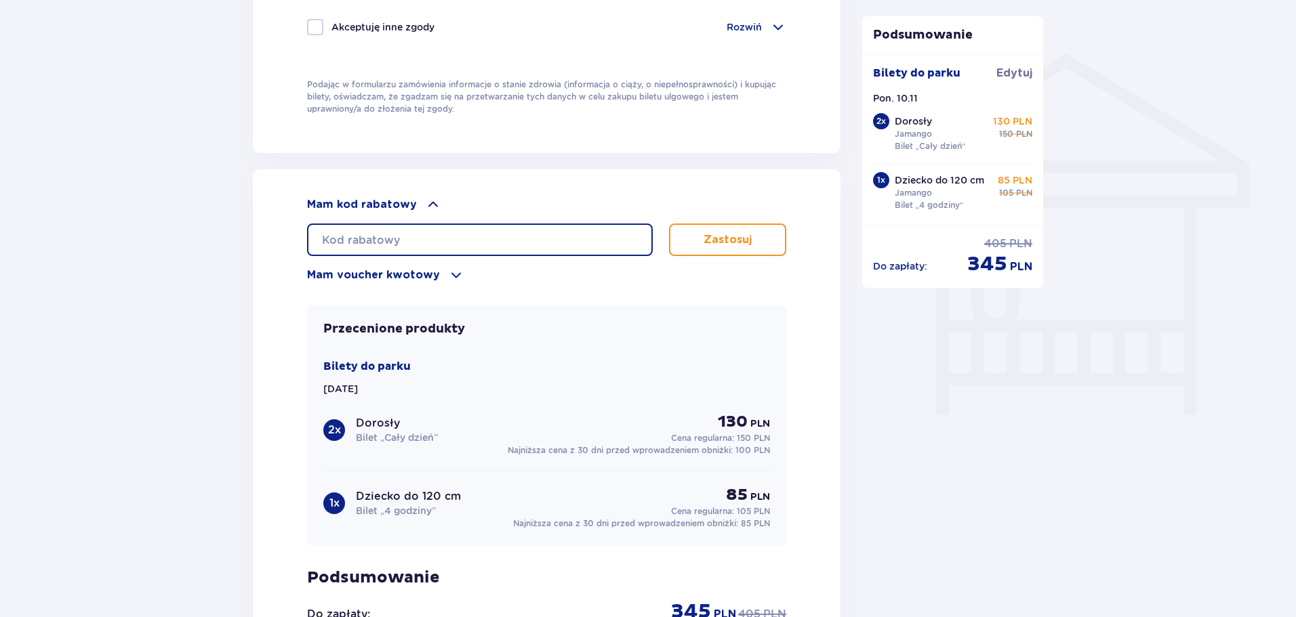
click at [387, 234] on input "text" at bounding box center [480, 240] width 346 height 33
type input "LDDJOLTJRN06AL"
click at [749, 241] on p "Zastosuj" at bounding box center [727, 239] width 48 height 15
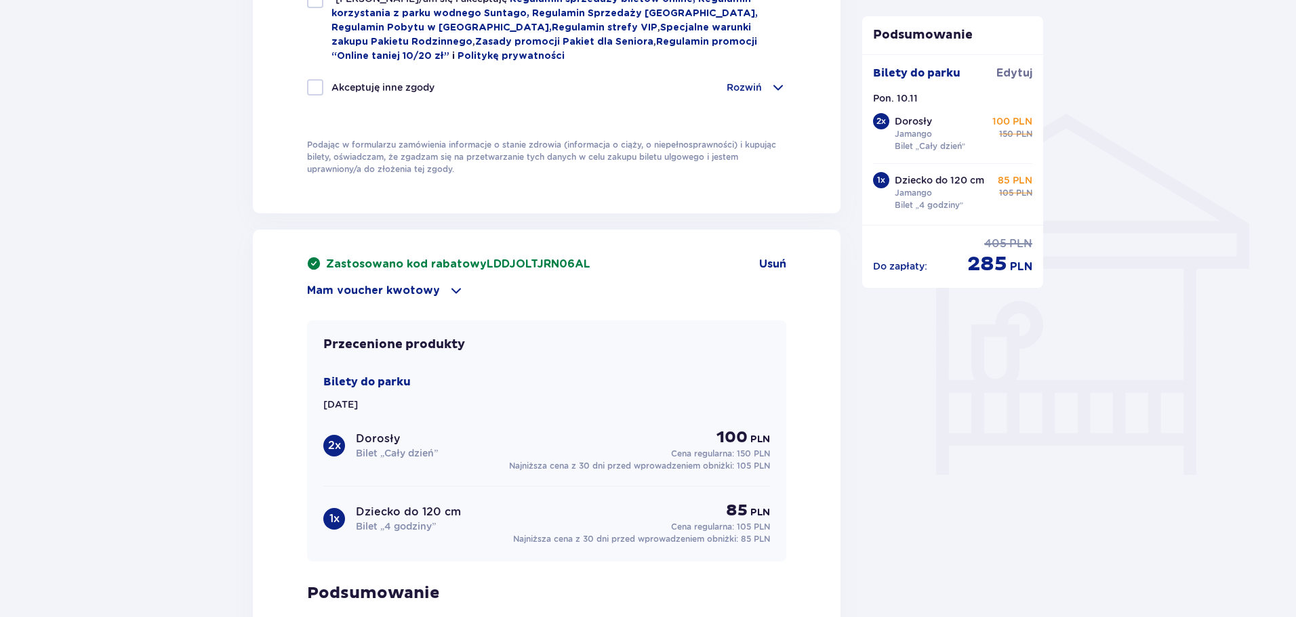
scroll to position [979, 0]
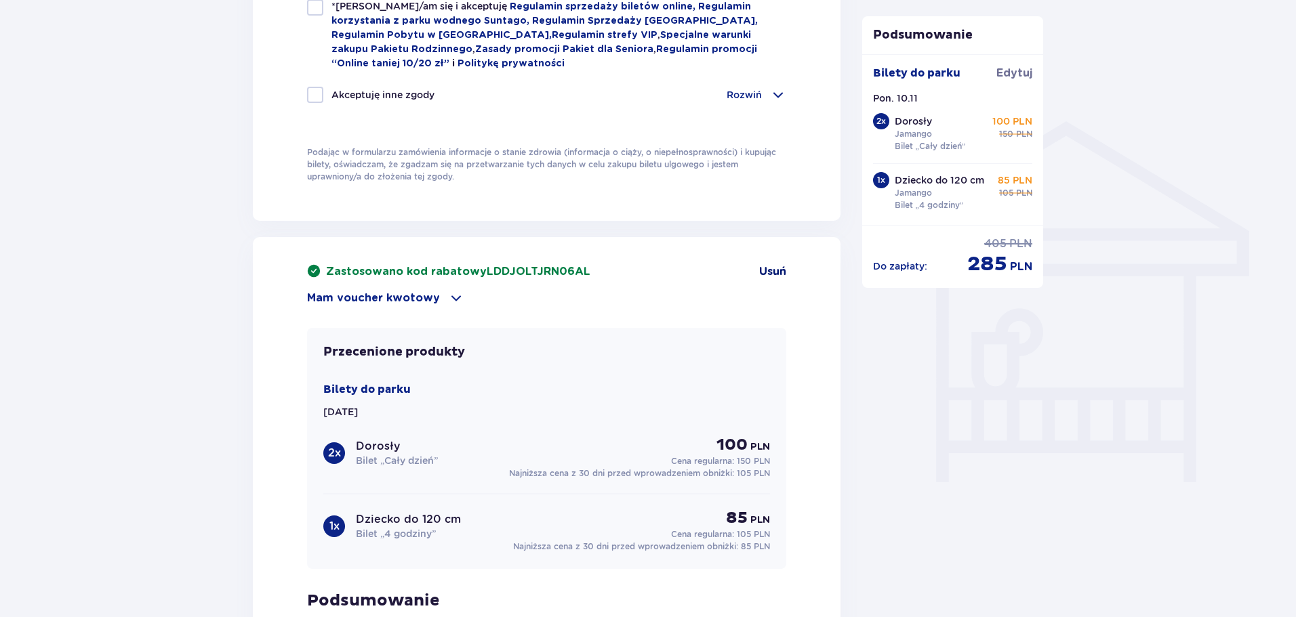
click at [766, 270] on span "Usuń" at bounding box center [772, 271] width 27 height 15
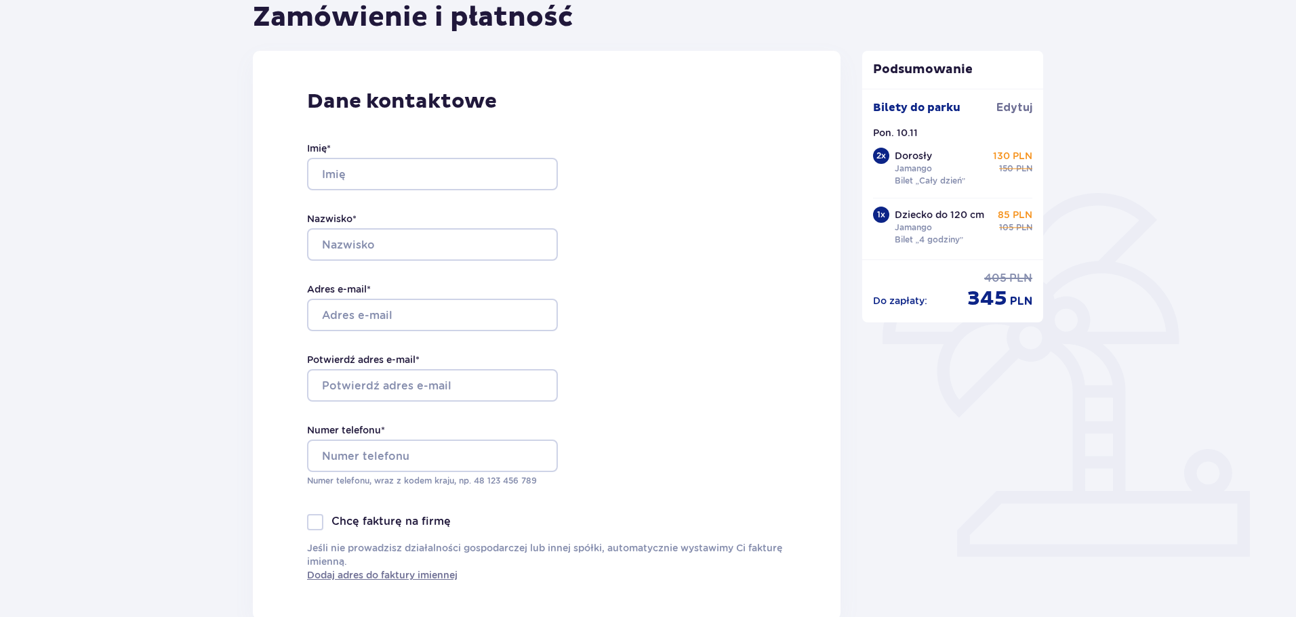
scroll to position [0, 0]
